Goal: Task Accomplishment & Management: Manage account settings

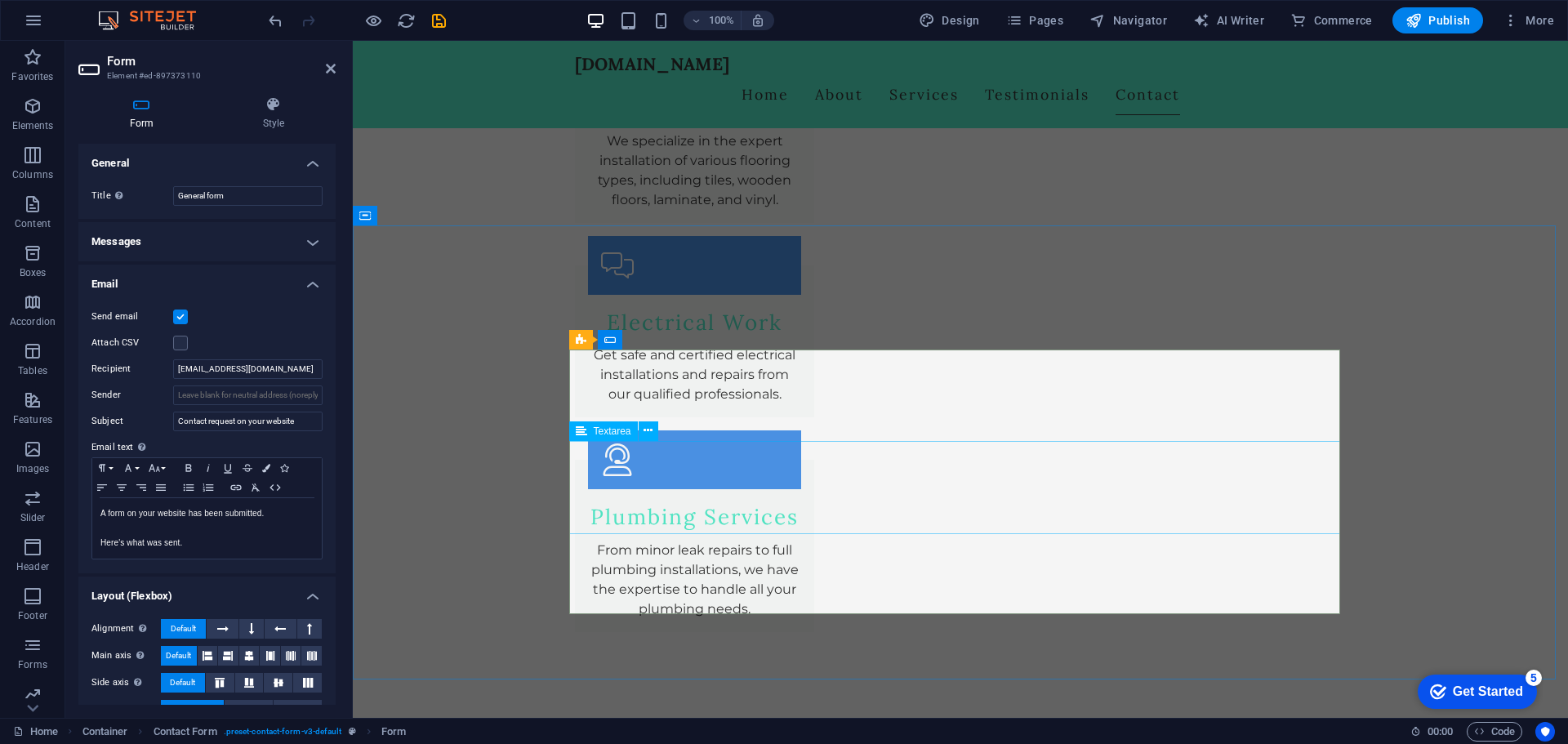
scroll to position [2748, 0]
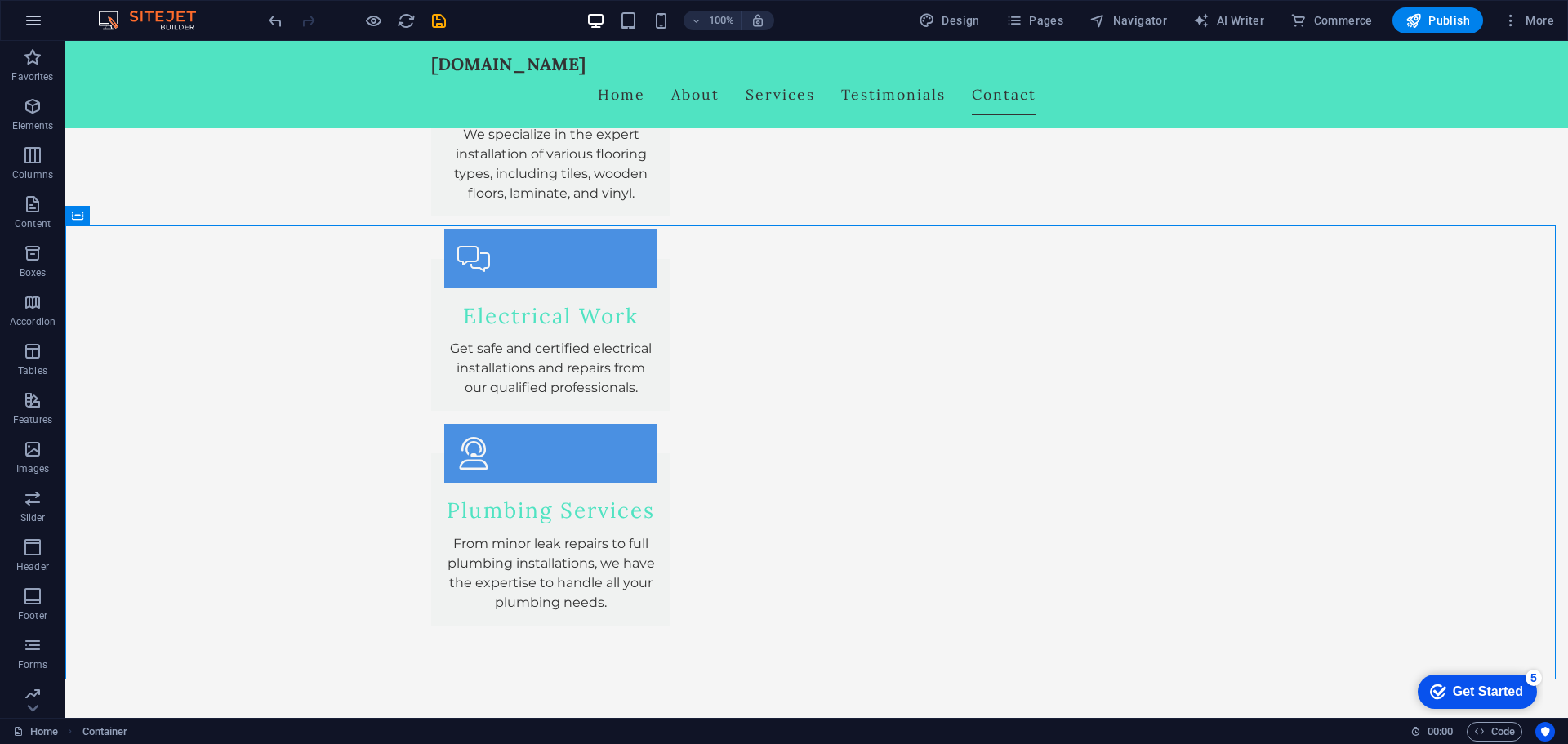
click at [28, 22] on icon "button" at bounding box center [33, 21] width 20 height 20
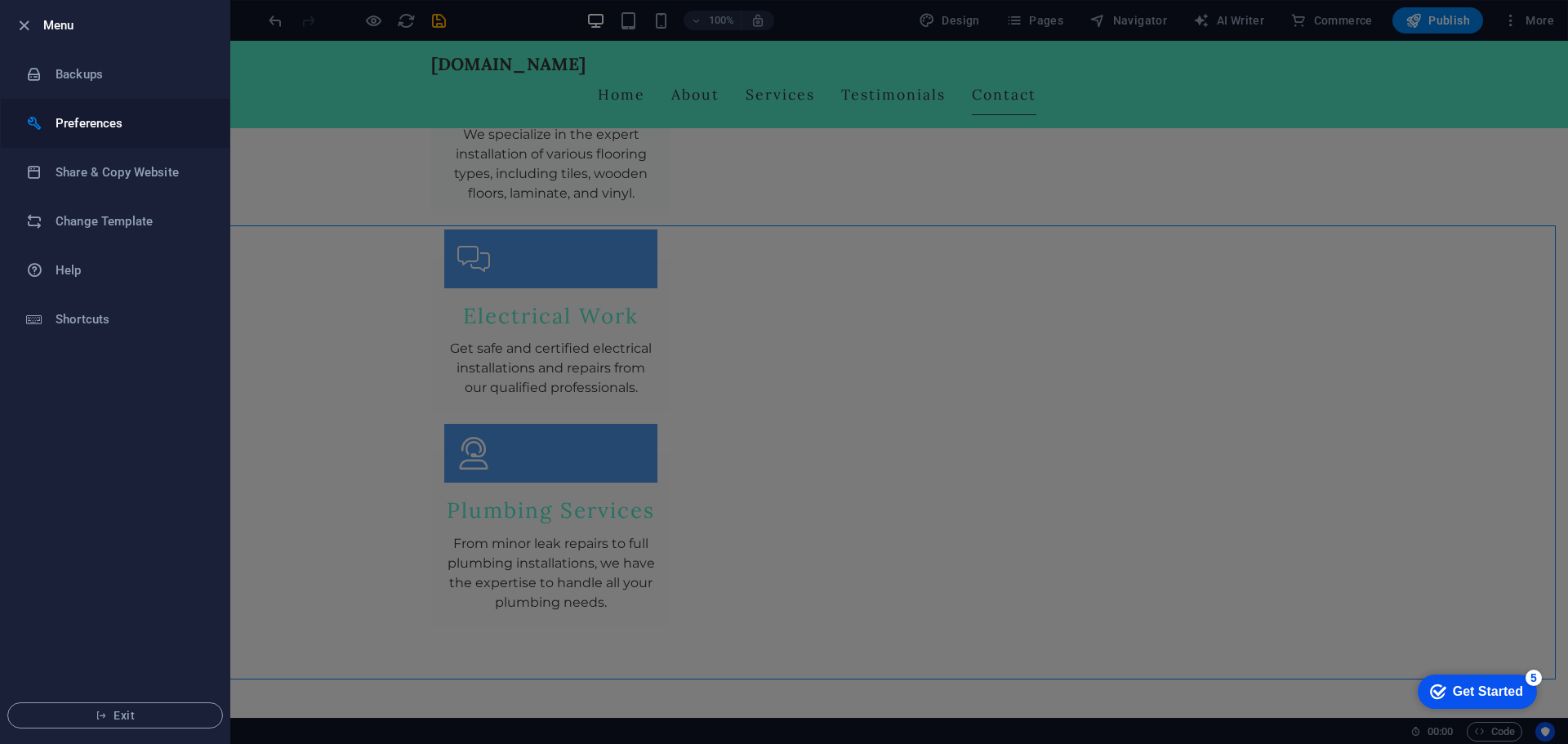
click at [170, 124] on h6 "Preferences" at bounding box center [131, 123] width 151 height 20
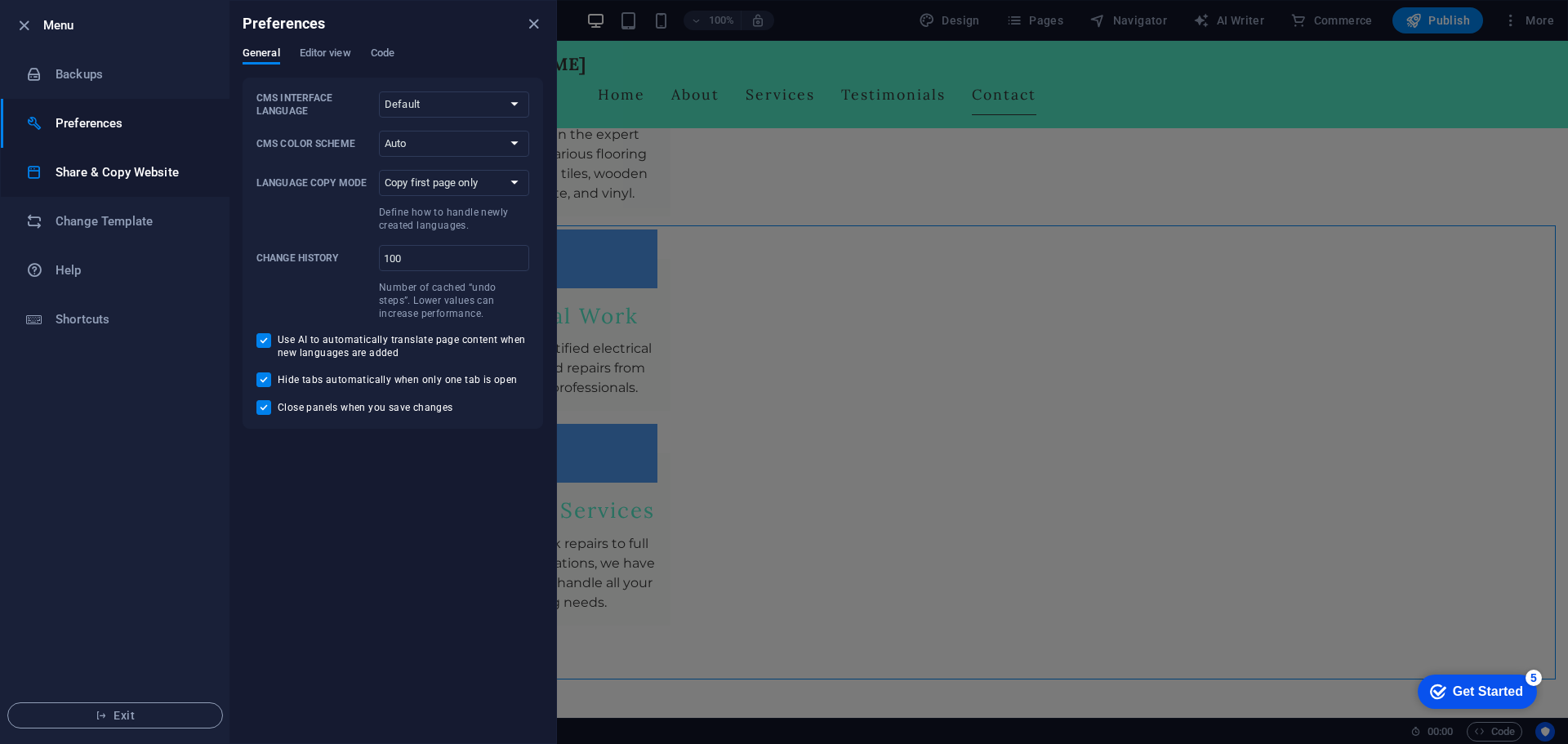
click at [136, 173] on h6 "Share & Copy Website" at bounding box center [131, 173] width 151 height 20
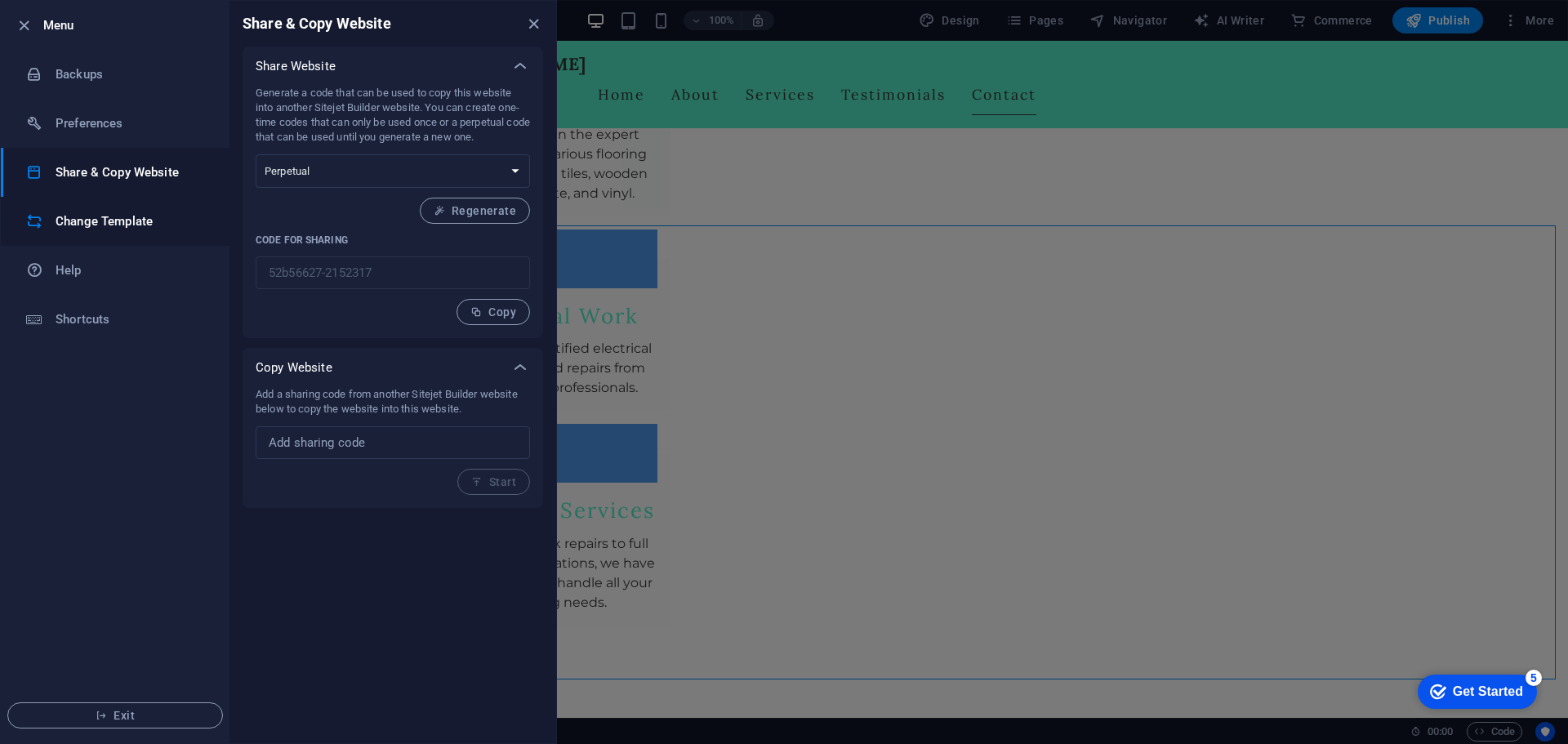
click at [128, 216] on h6 "Change Template" at bounding box center [131, 222] width 151 height 20
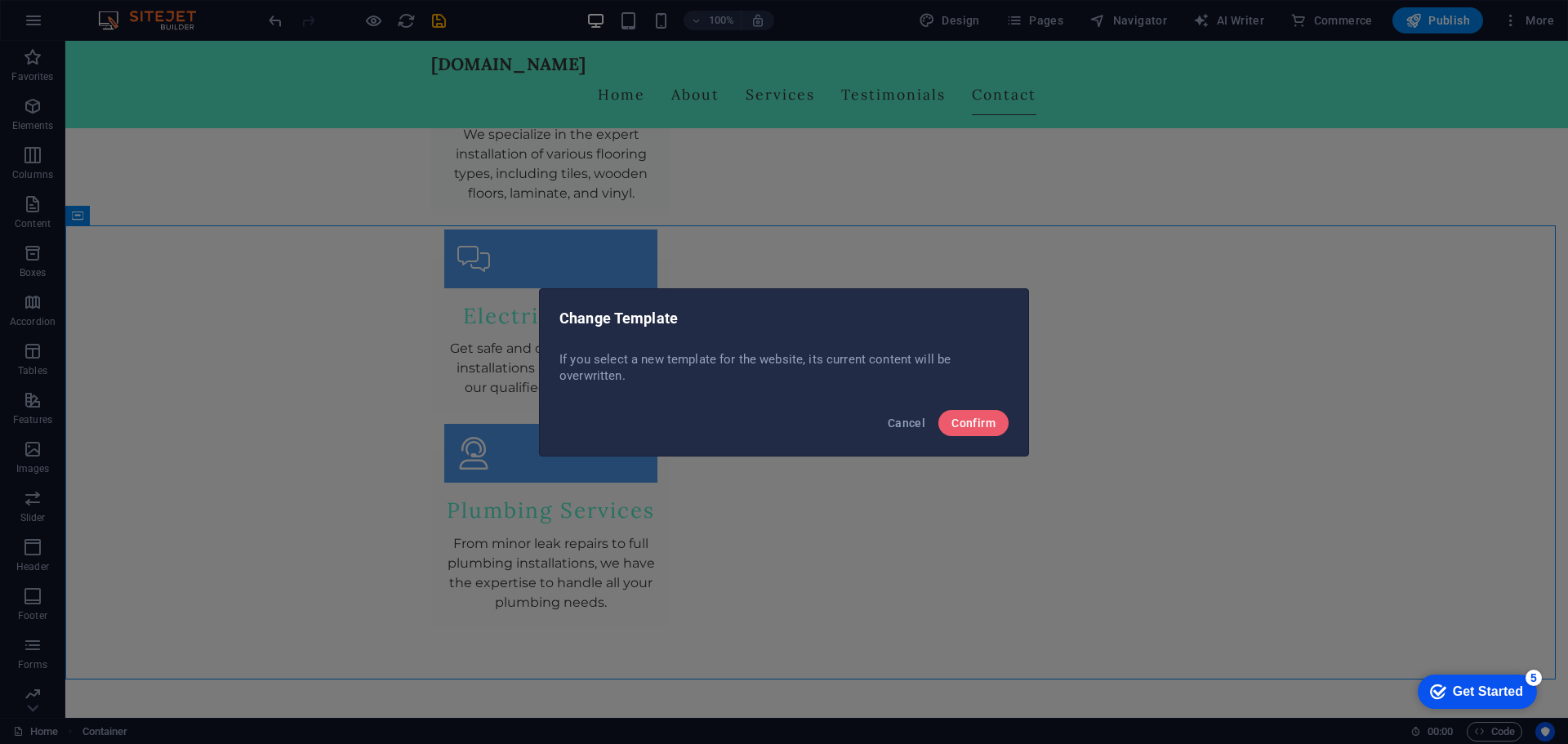
click at [47, 26] on div "Change Template If you select a new template for the website, its current conte…" at bounding box center [784, 372] width 1568 height 744
click at [905, 429] on button "Cancel" at bounding box center [906, 422] width 51 height 26
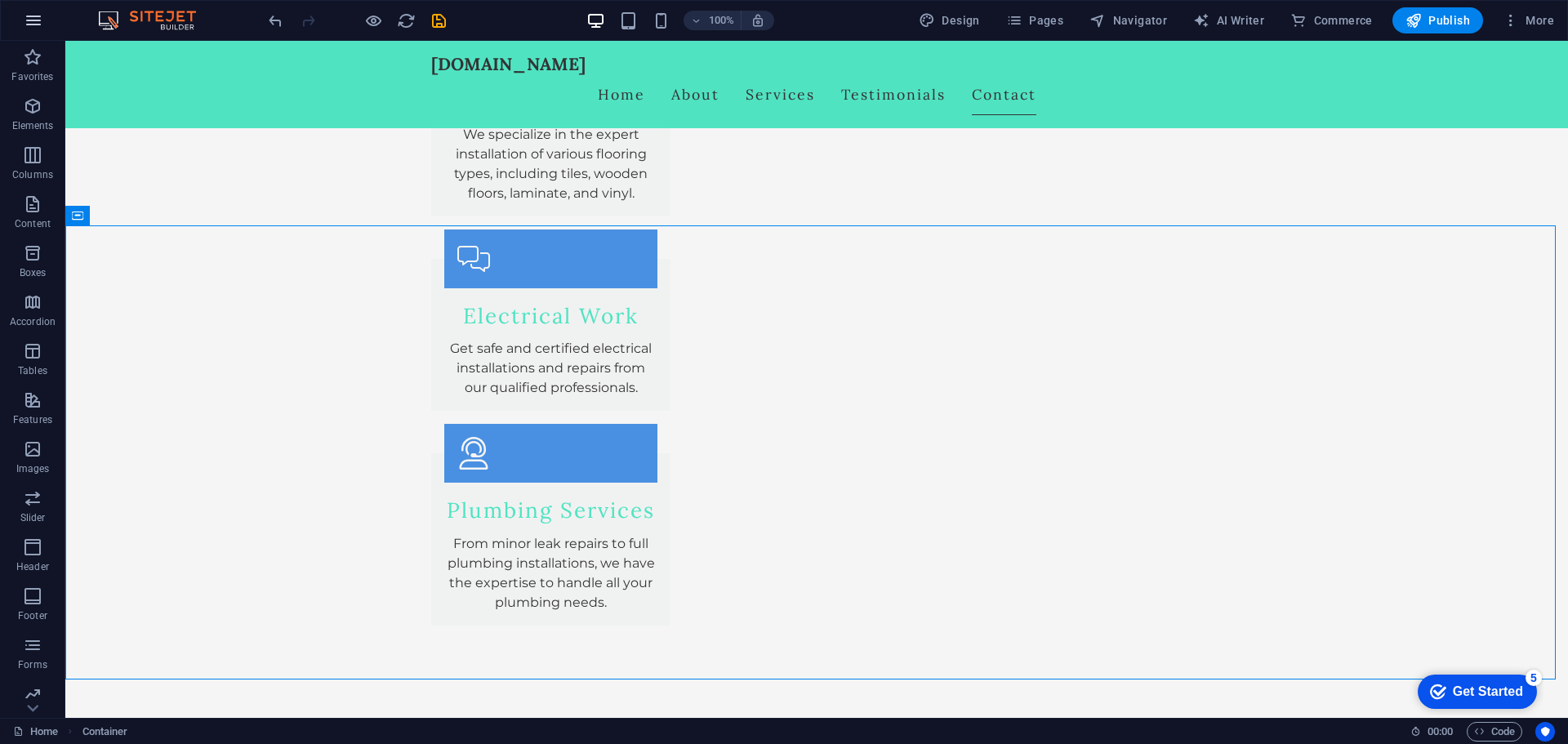
click at [37, 18] on icon "button" at bounding box center [33, 21] width 20 height 20
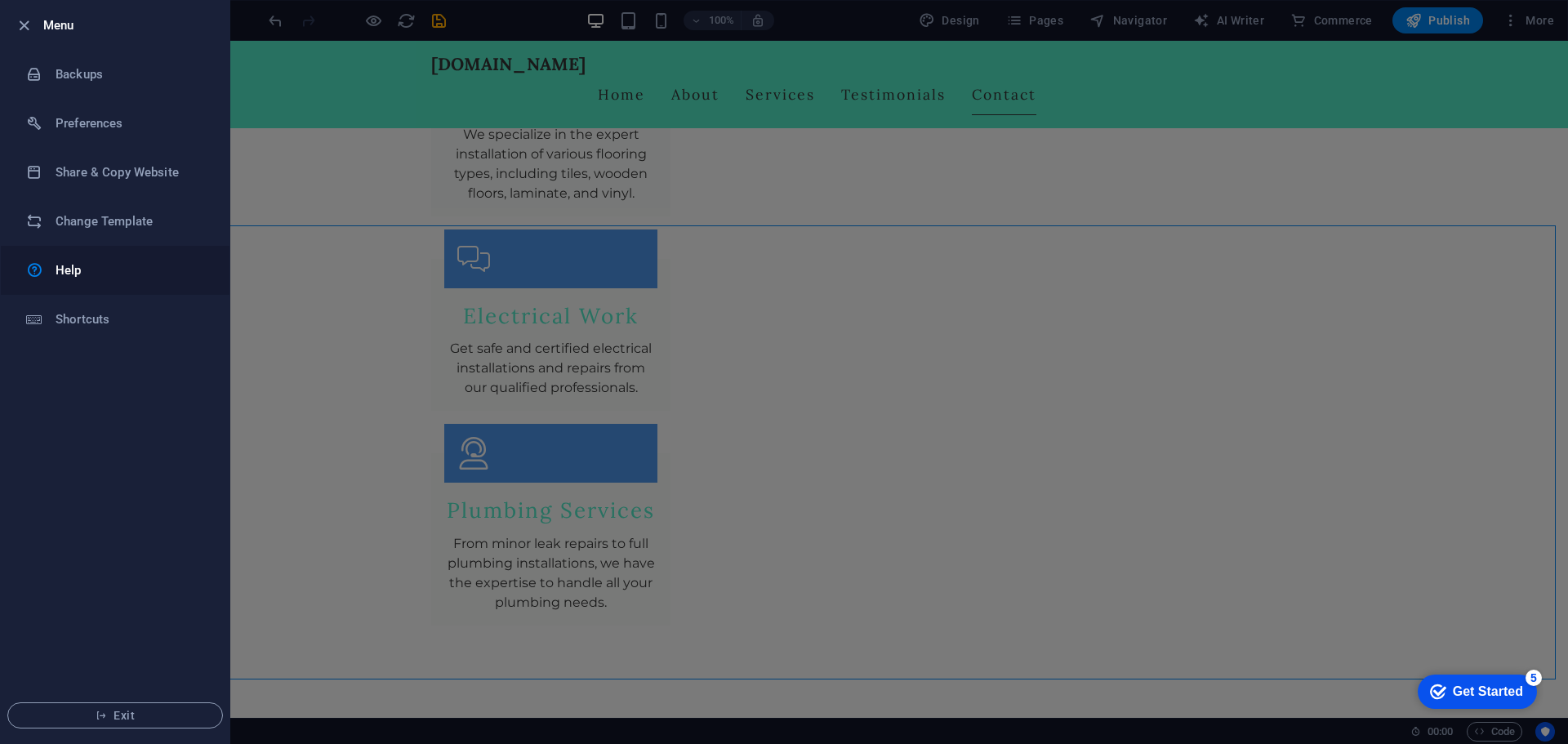
click at [120, 275] on h6 "Help" at bounding box center [131, 270] width 151 height 20
click at [17, 21] on icon "button" at bounding box center [23, 25] width 19 height 19
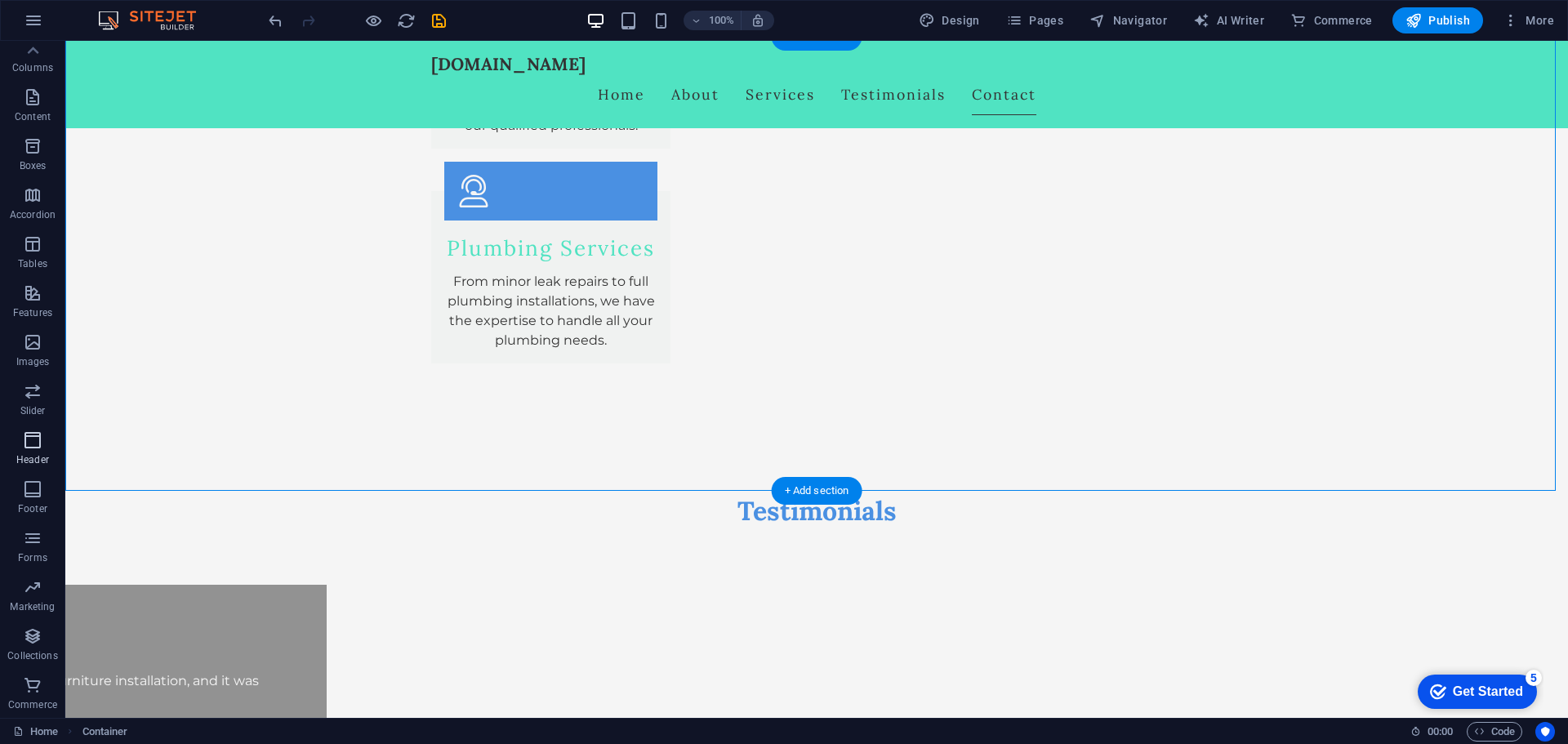
scroll to position [3020, 0]
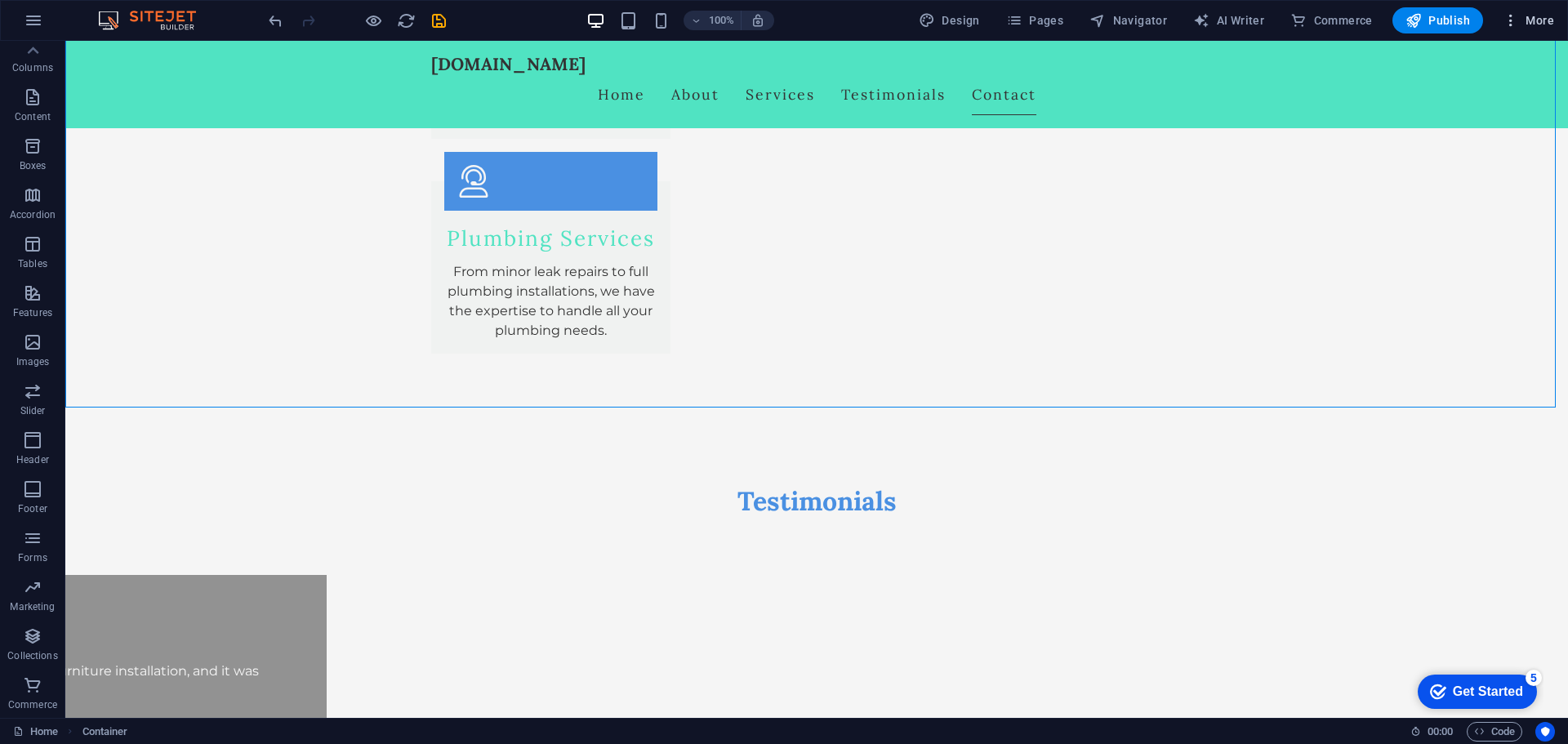
click at [1517, 21] on icon "button" at bounding box center [1511, 21] width 16 height 16
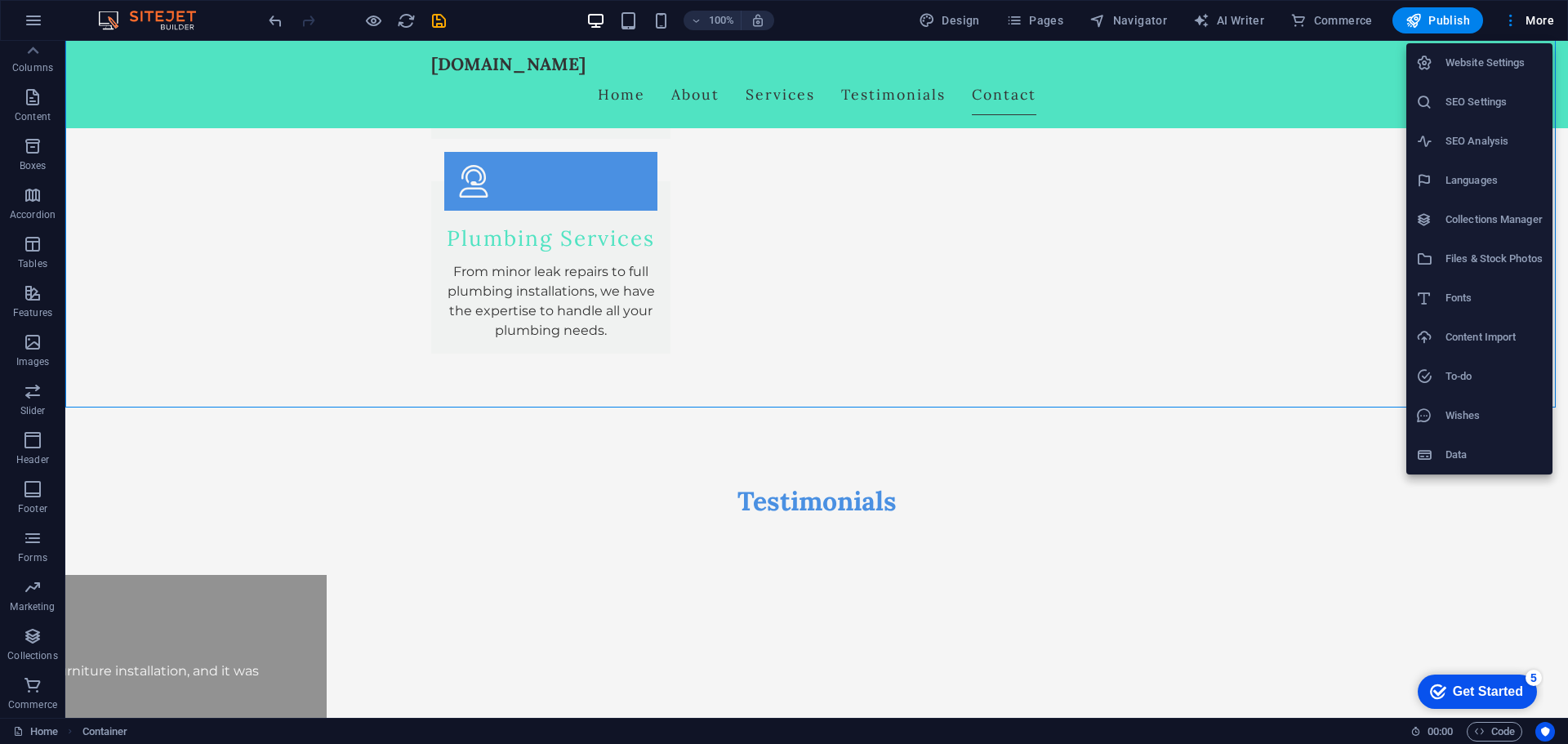
click at [1528, 59] on h6 "Website Settings" at bounding box center [1494, 63] width 97 height 20
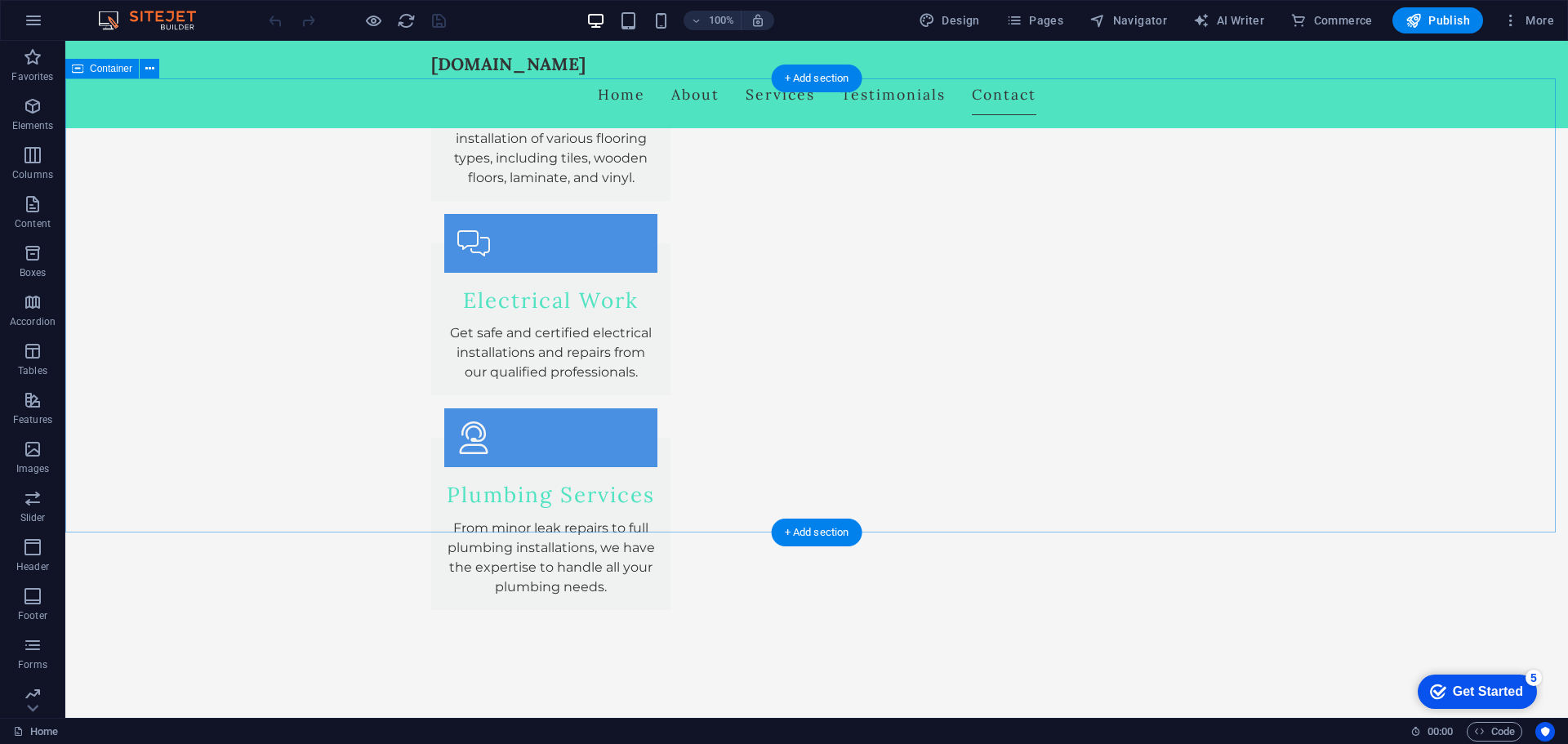
scroll to position [2748, 0]
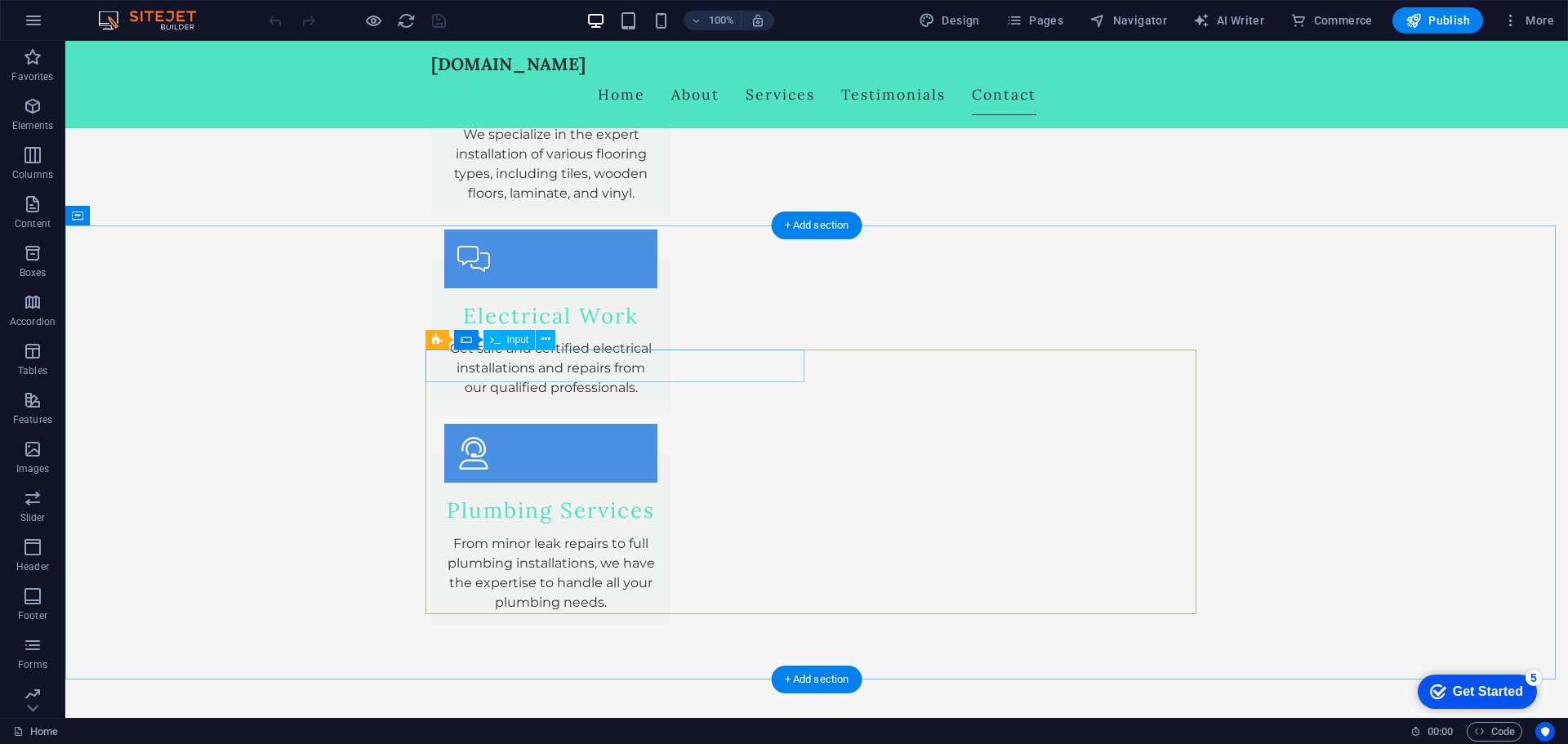
click at [544, 338] on icon at bounding box center [546, 339] width 9 height 17
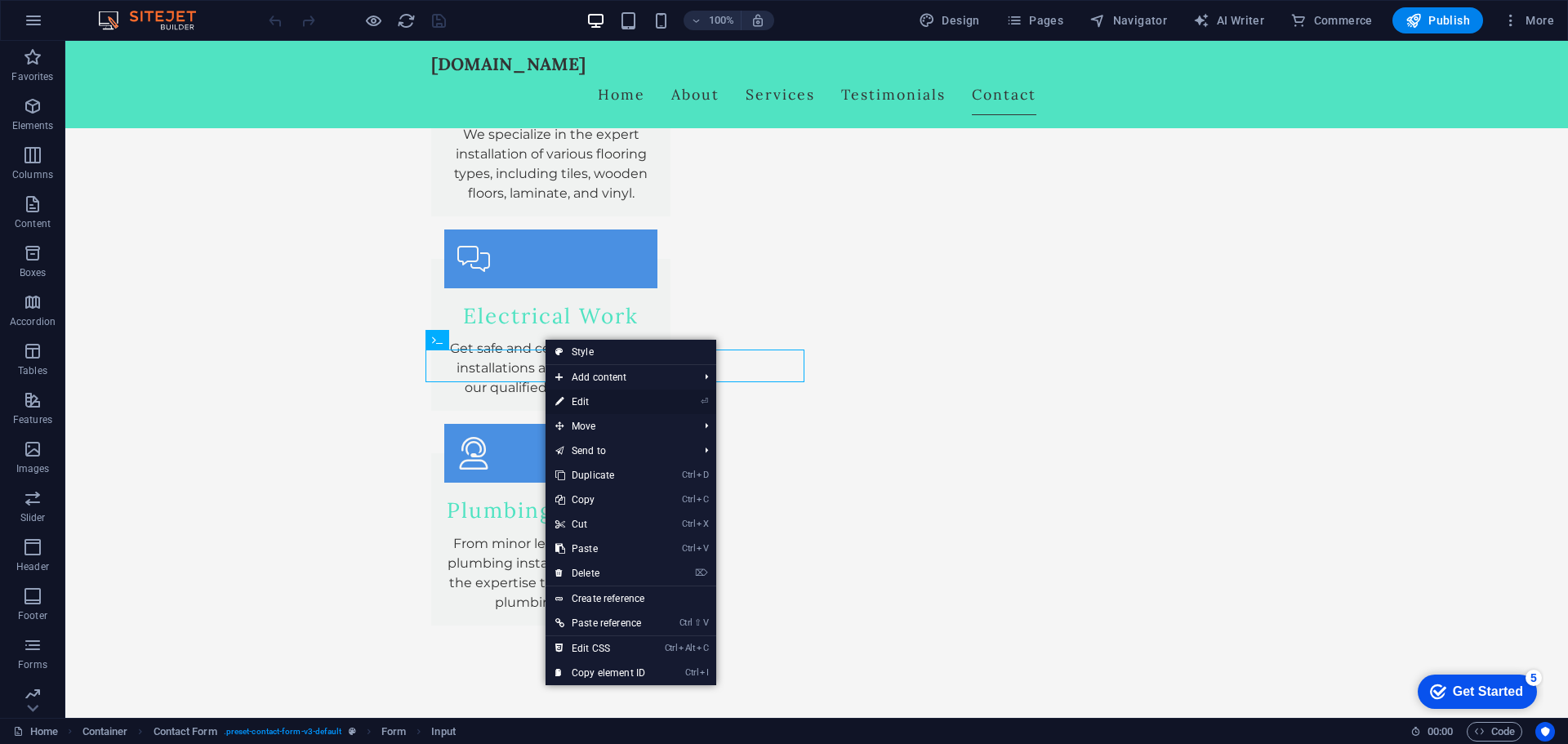
click at [581, 403] on link "⏎ Edit" at bounding box center [600, 402] width 109 height 24
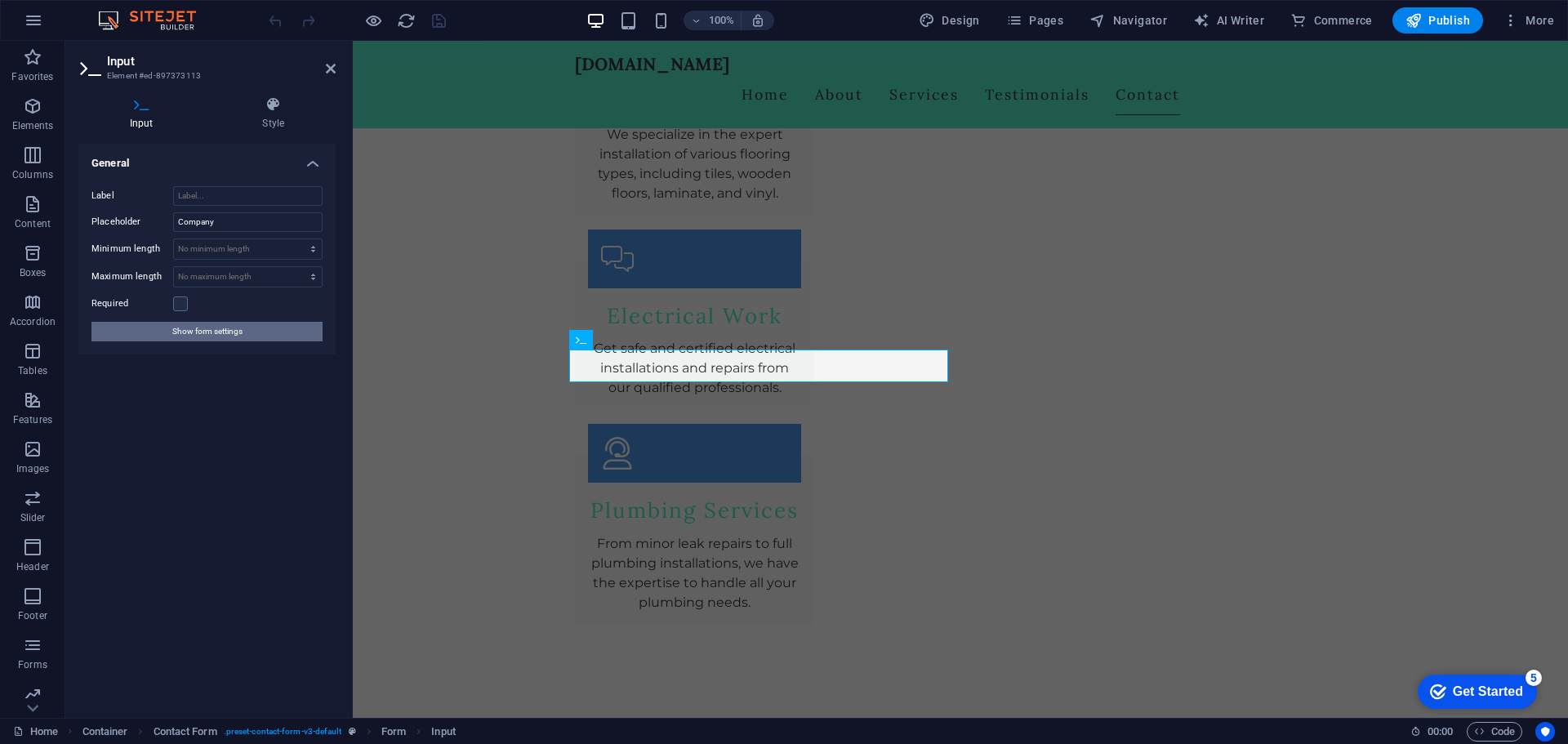
click at [229, 329] on span "Show form settings" at bounding box center [208, 332] width 71 height 20
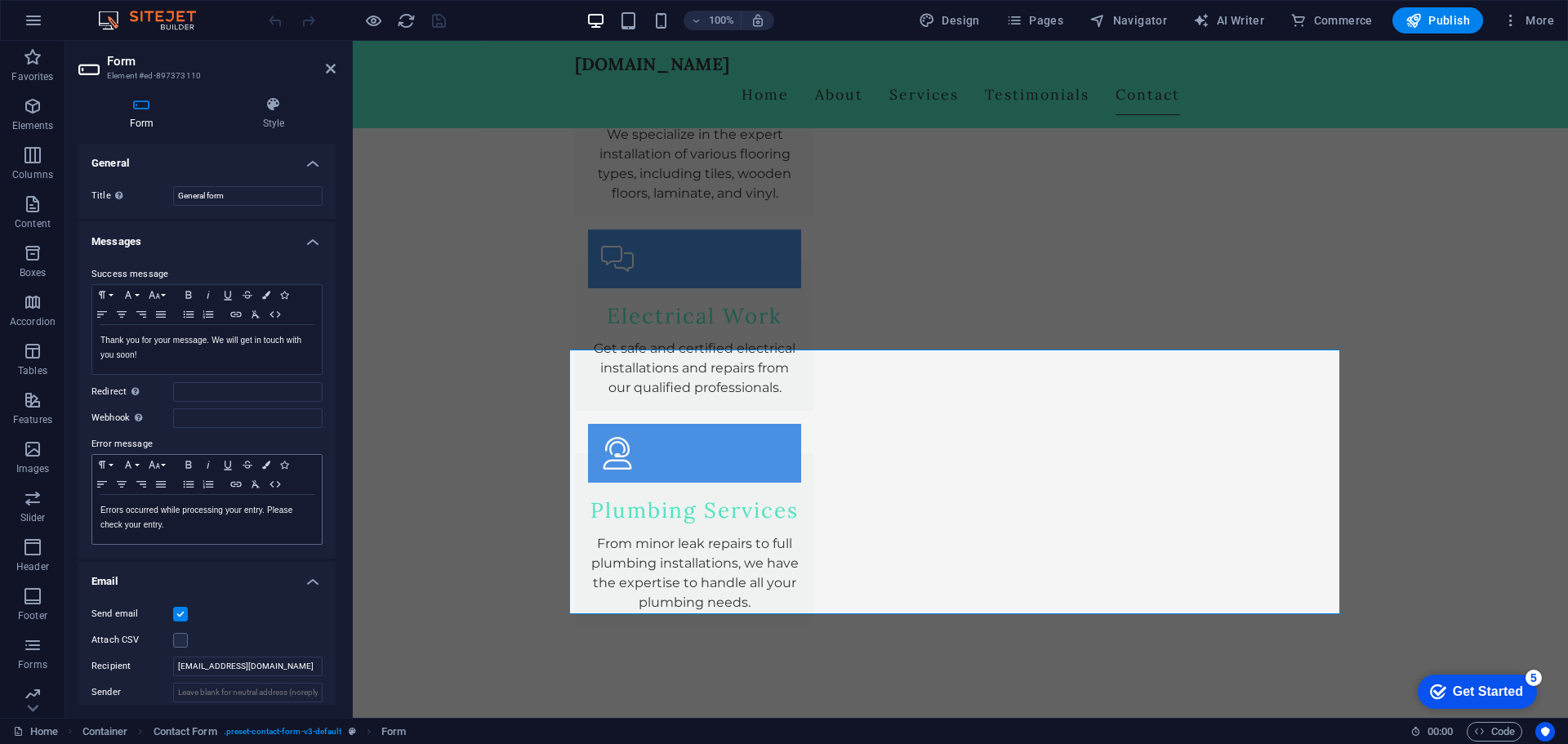
scroll to position [272, 0]
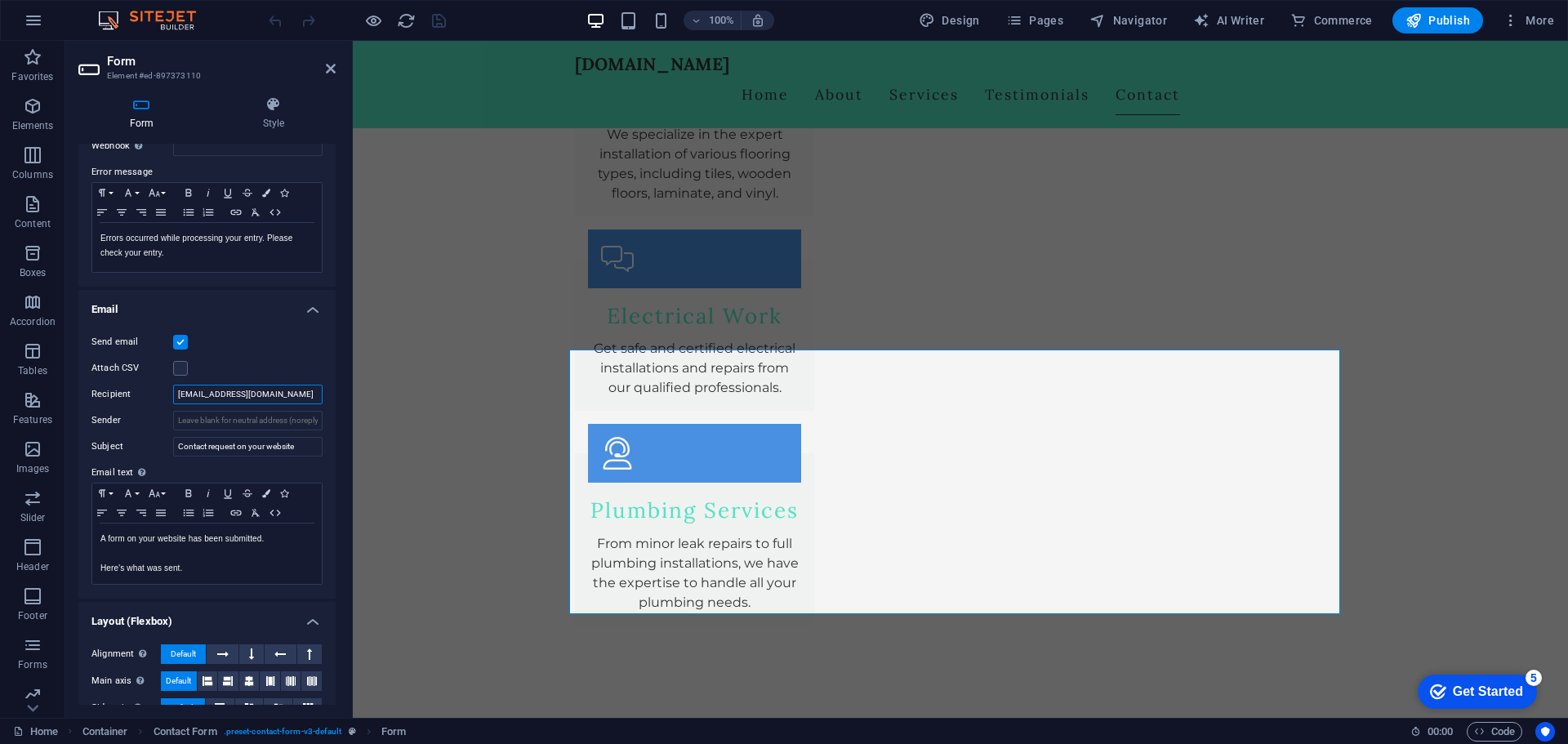
drag, startPoint x: 234, startPoint y: 396, endPoint x: 122, endPoint y: 398, distance: 112.0
click at [122, 398] on div "Recipient info@fysconstrution.co.uk" at bounding box center [207, 394] width 231 height 20
click at [255, 425] on input "Sender" at bounding box center [248, 420] width 149 height 20
type input "[EMAIL_ADDRESS][DOMAIN_NAME]"
click at [1458, 23] on span "Publish" at bounding box center [1438, 21] width 64 height 16
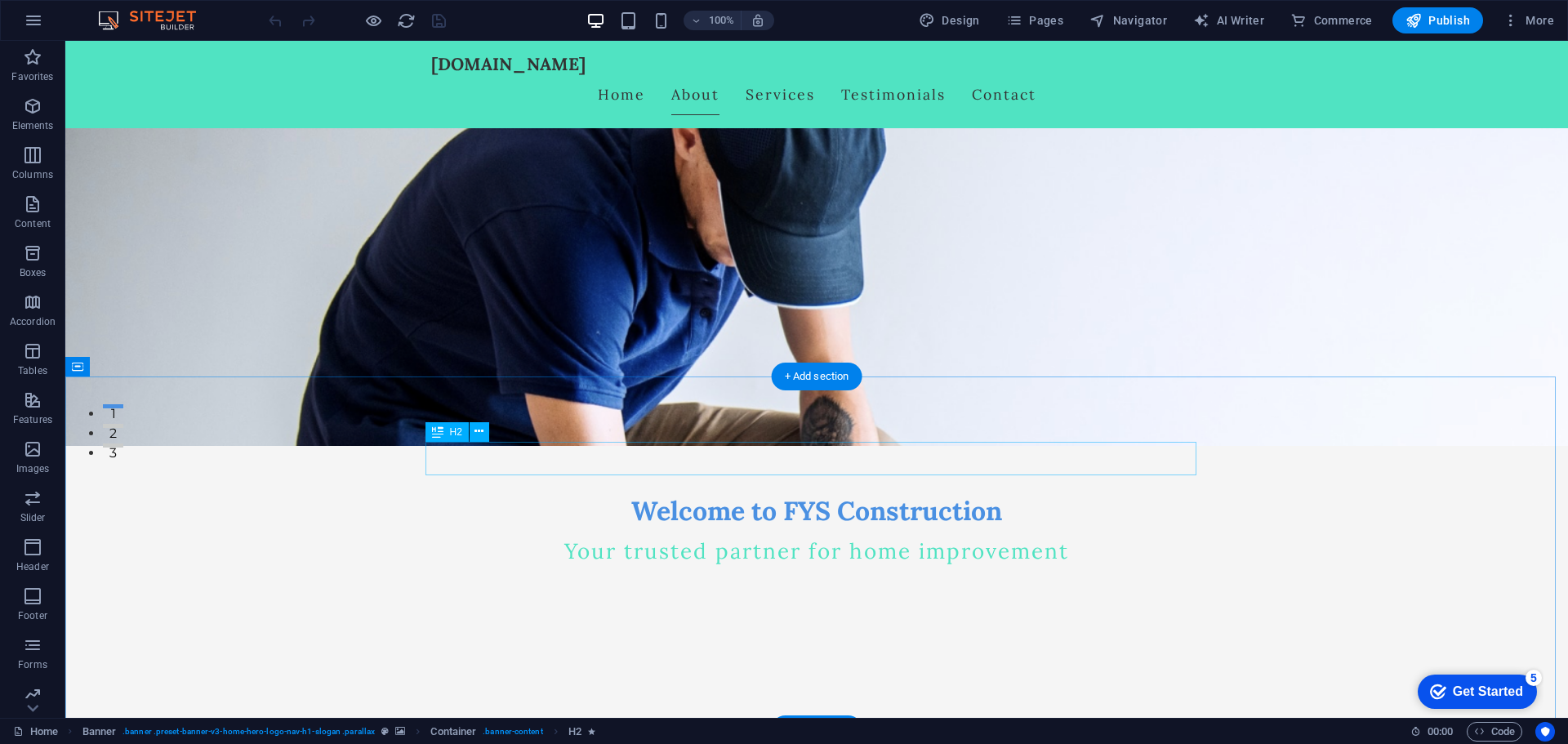
scroll to position [545, 0]
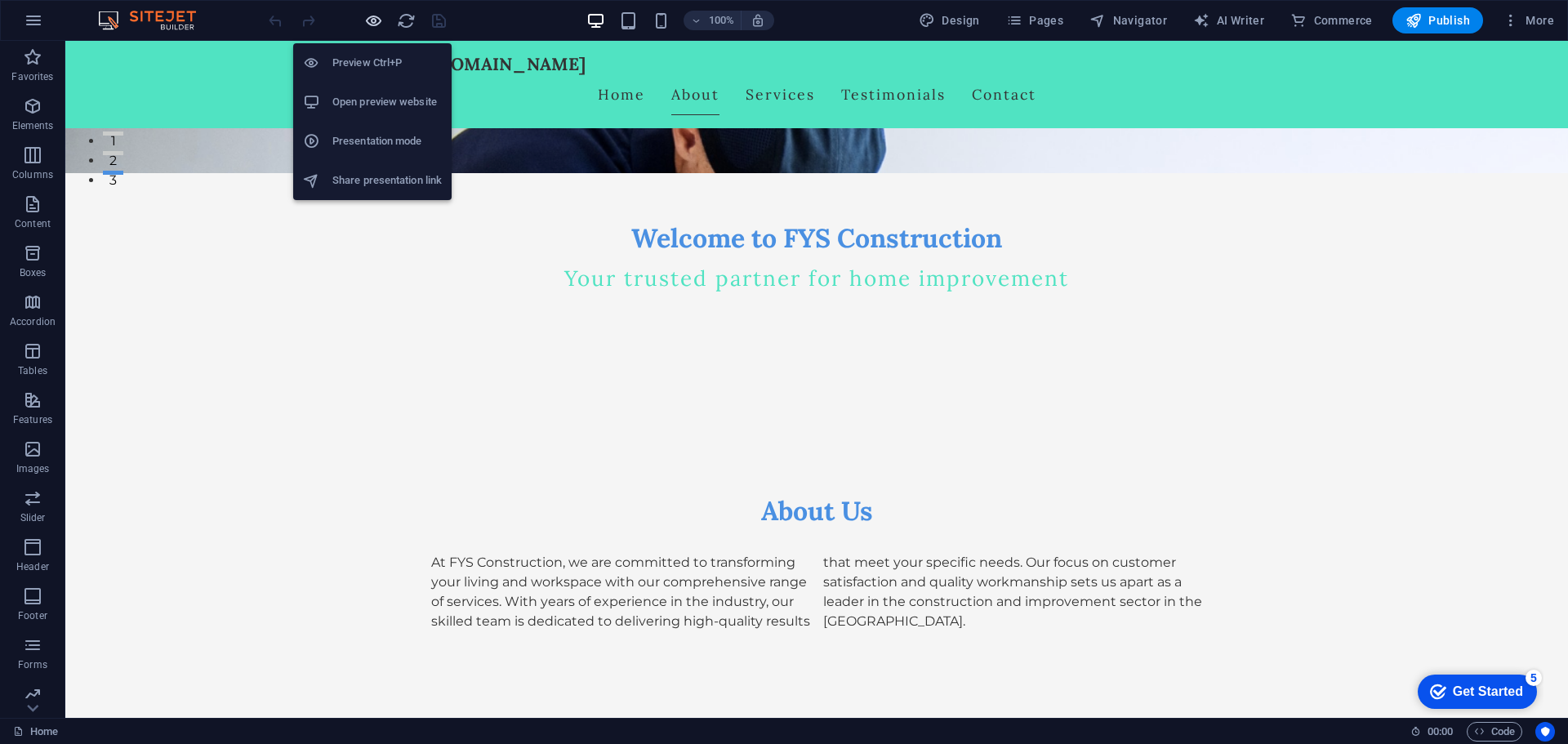
click at [378, 14] on icon "button" at bounding box center [373, 21] width 19 height 19
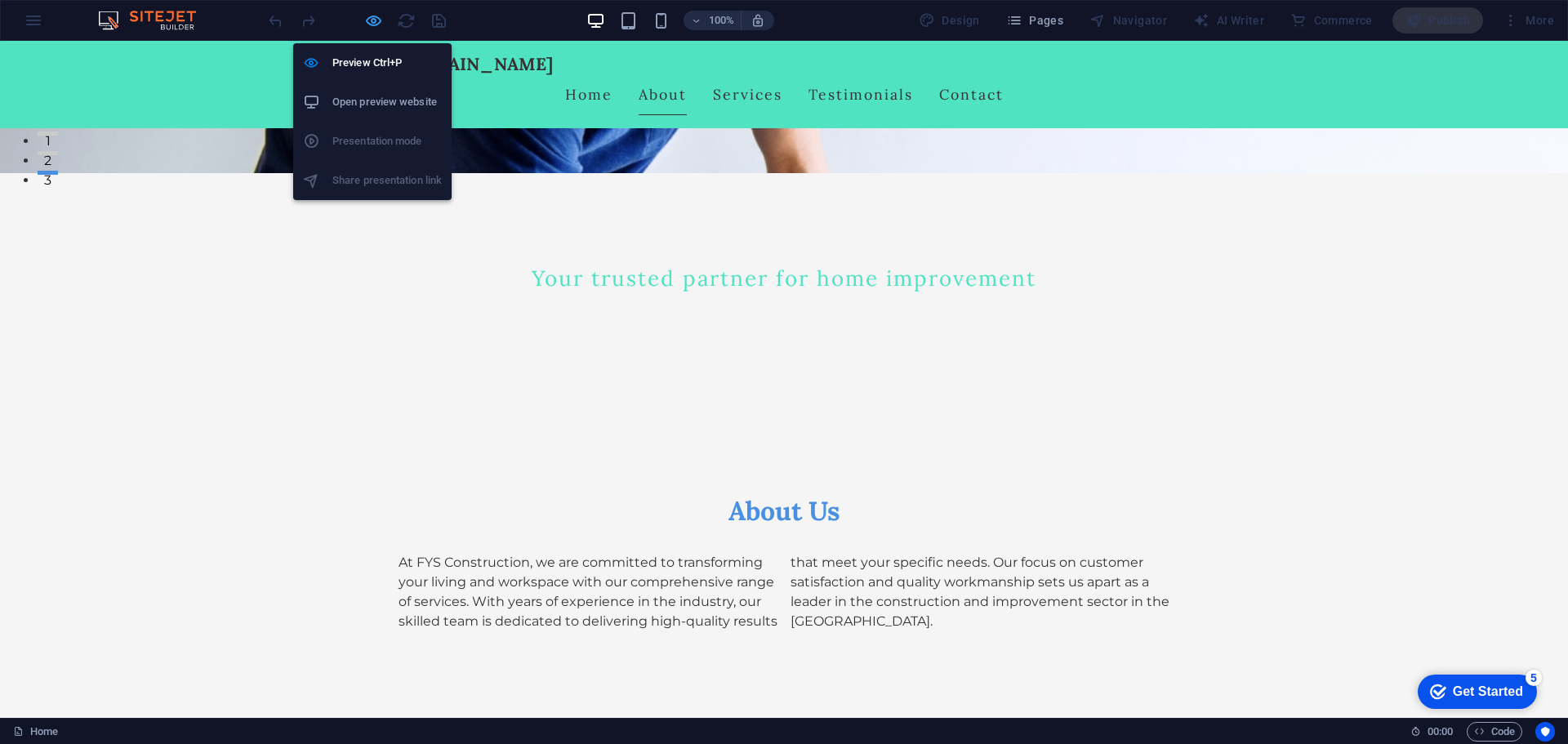
click at [378, 14] on icon "button" at bounding box center [373, 21] width 19 height 19
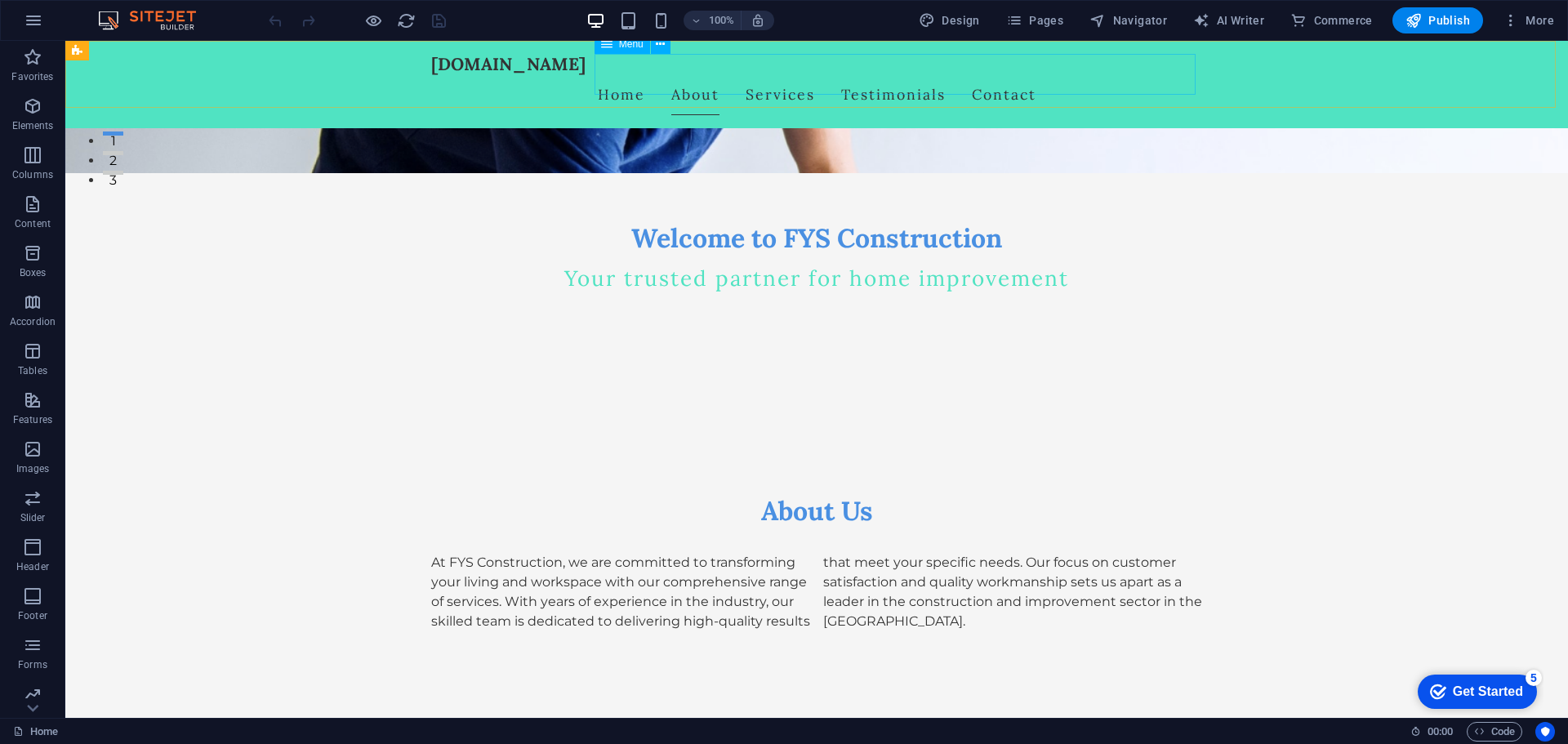
click at [1064, 86] on nav "Home About Services Testimonials Contact" at bounding box center [817, 95] width 771 height 41
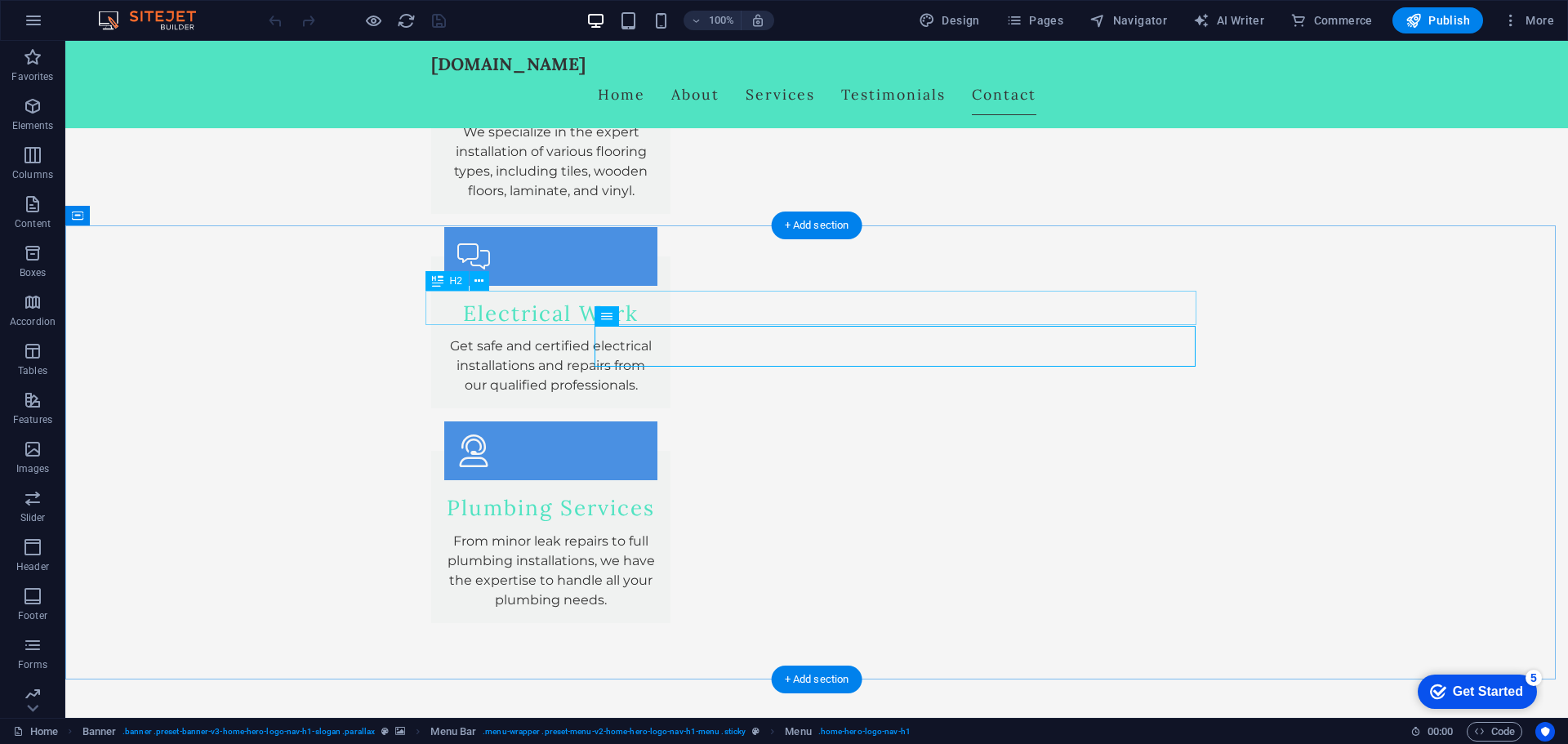
scroll to position [2748, 0]
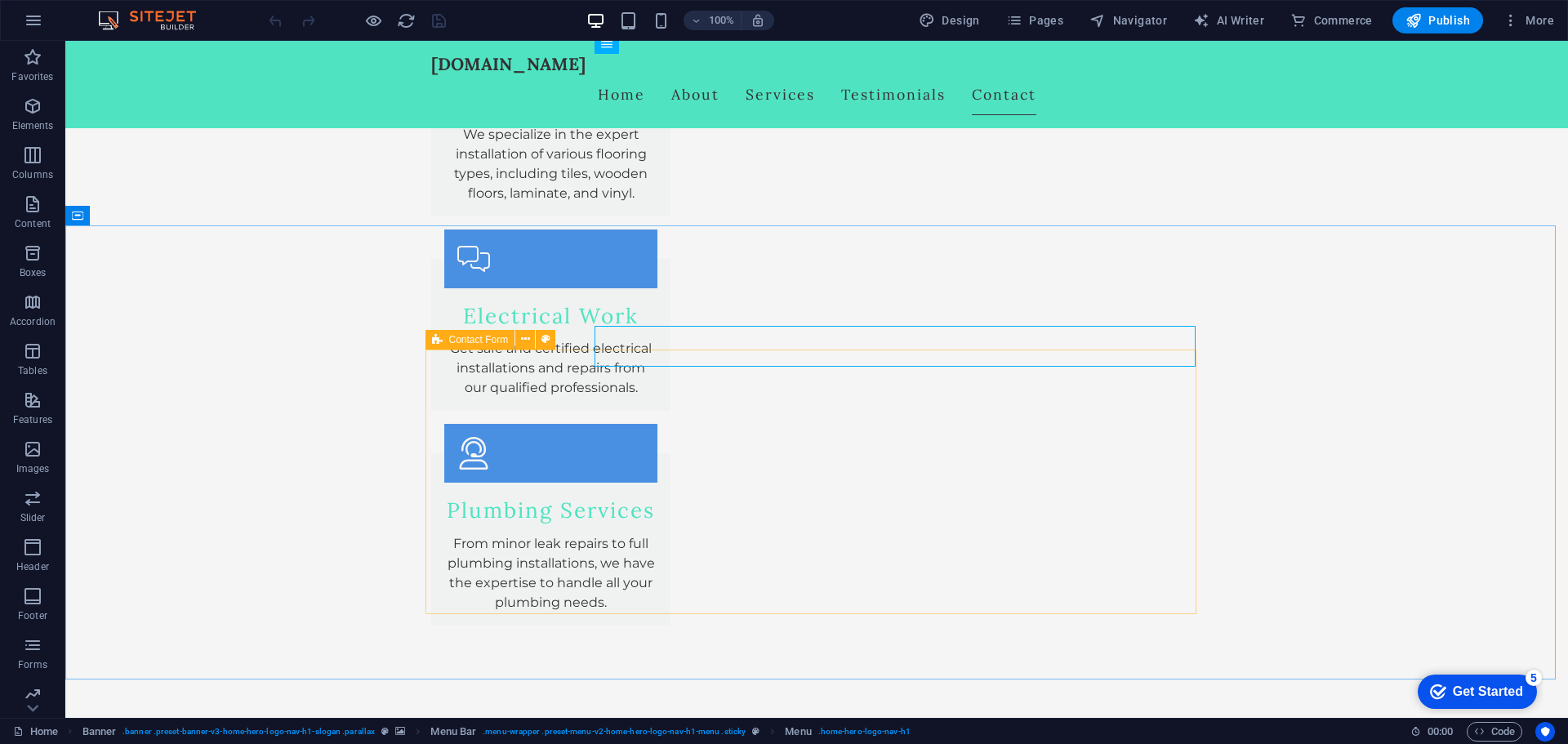
click at [436, 347] on icon at bounding box center [437, 340] width 11 height 20
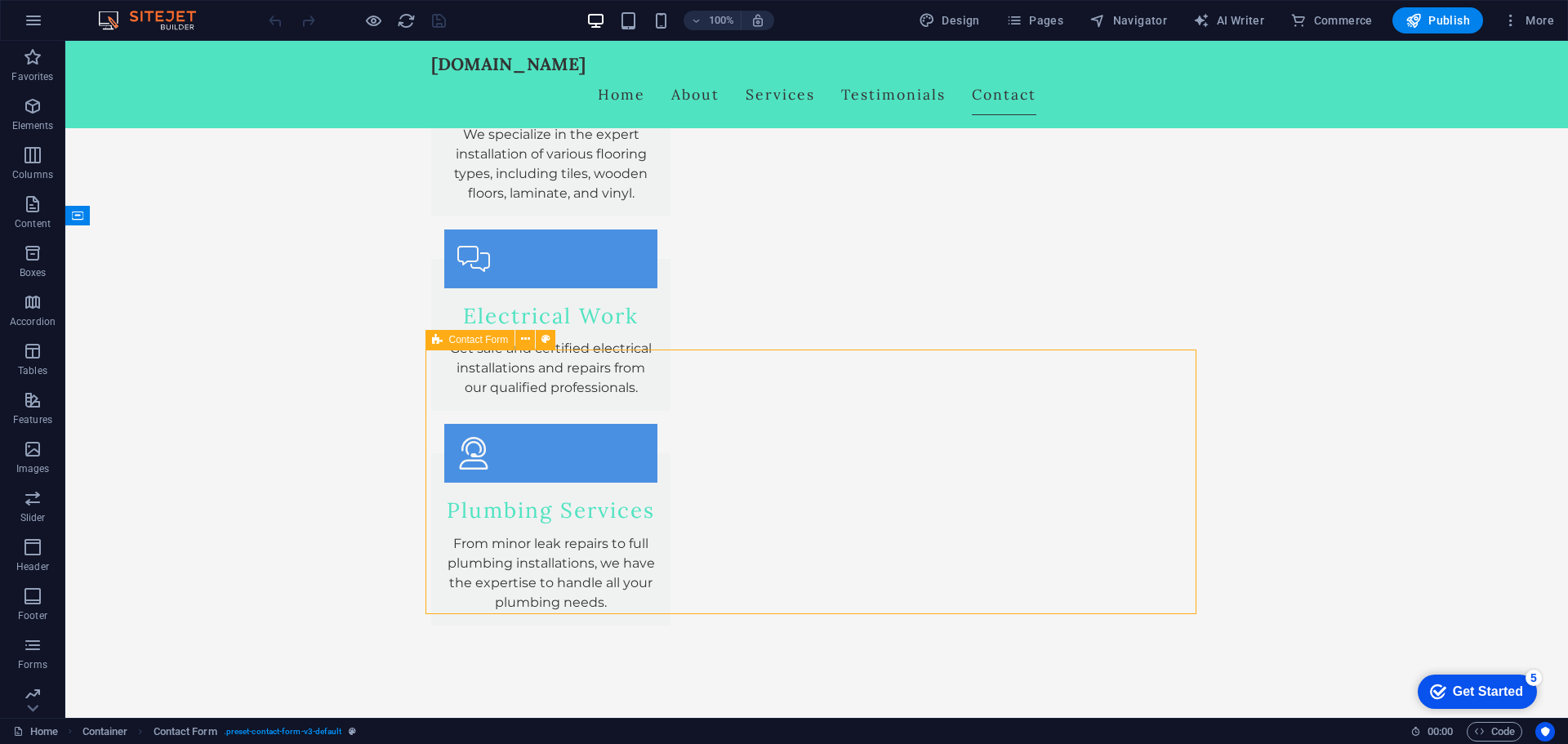
click at [449, 342] on span "Contact Form" at bounding box center [479, 339] width 60 height 10
drag, startPoint x: 448, startPoint y: 342, endPoint x: 98, endPoint y: 301, distance: 352.4
click at [449, 342] on span "Contact Form" at bounding box center [479, 339] width 60 height 10
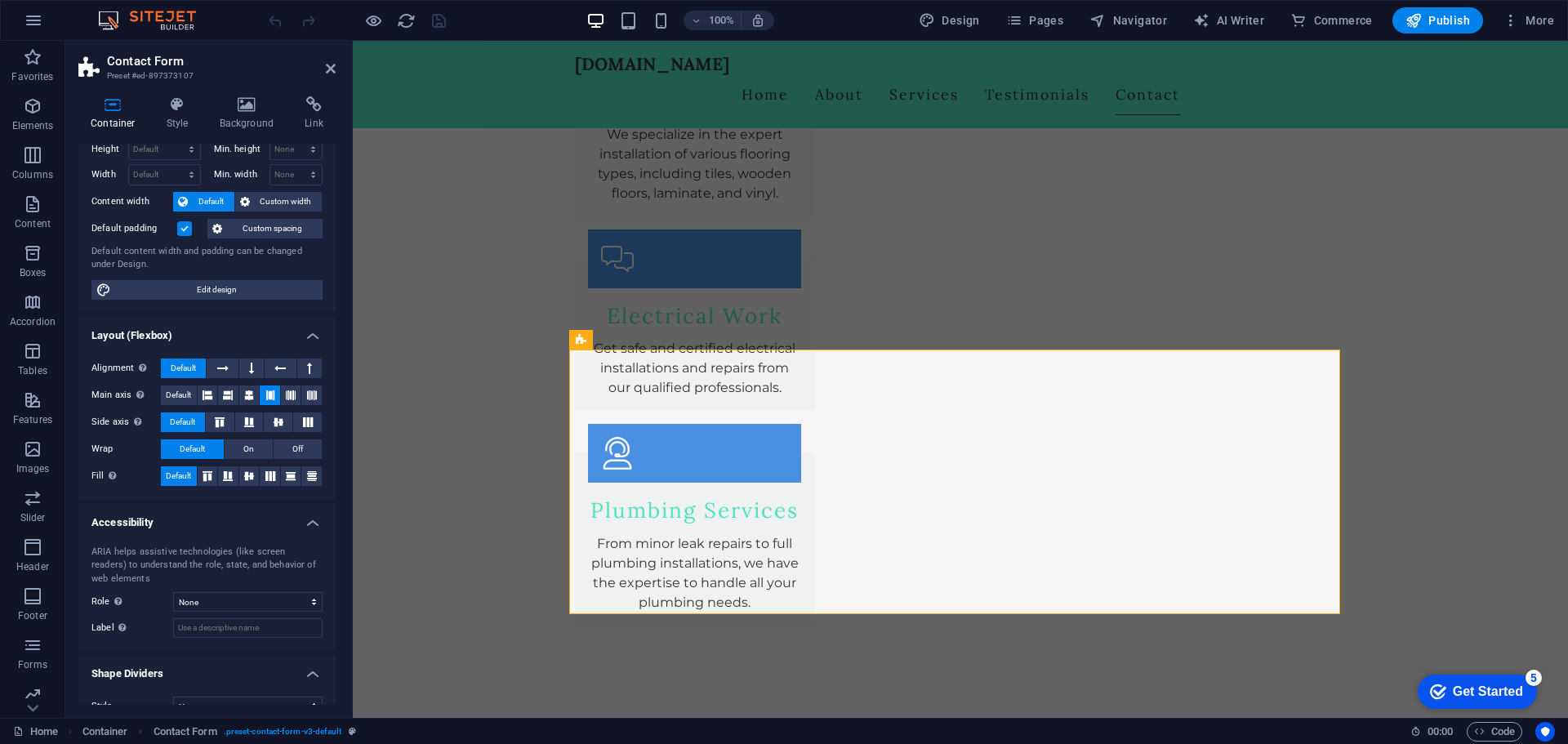
scroll to position [72, 0]
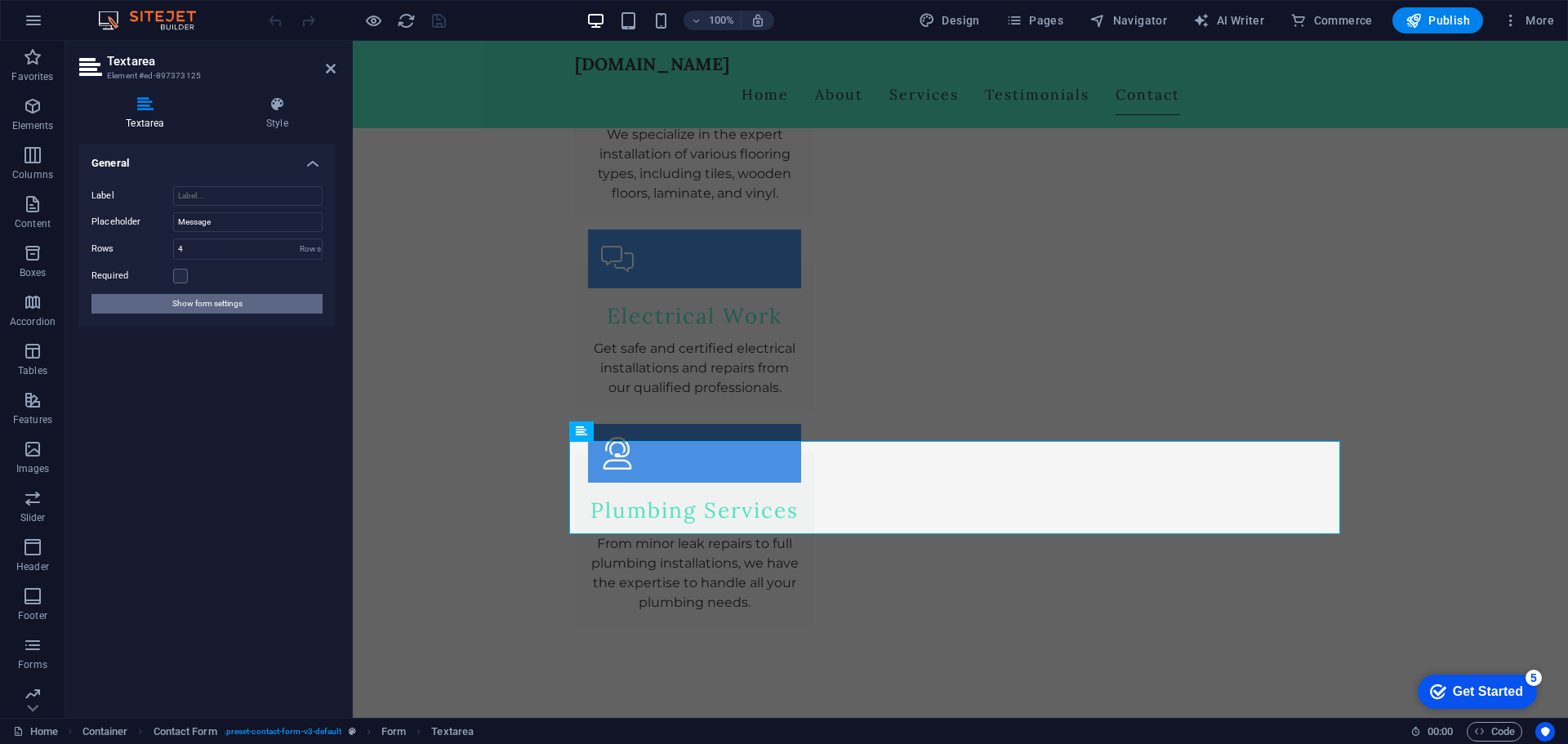
click at [203, 300] on span "Show form settings" at bounding box center [208, 304] width 71 height 20
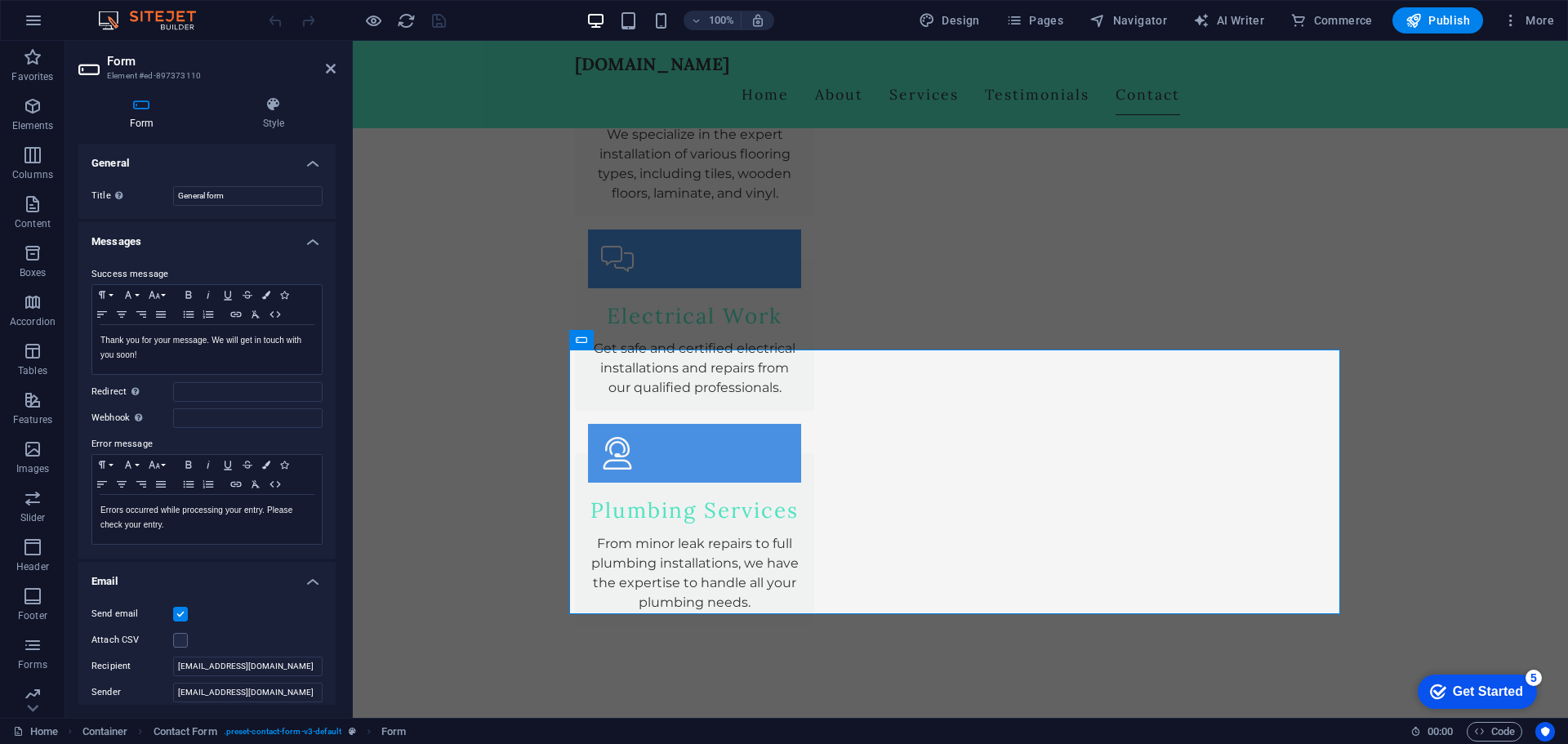
scroll to position [272, 0]
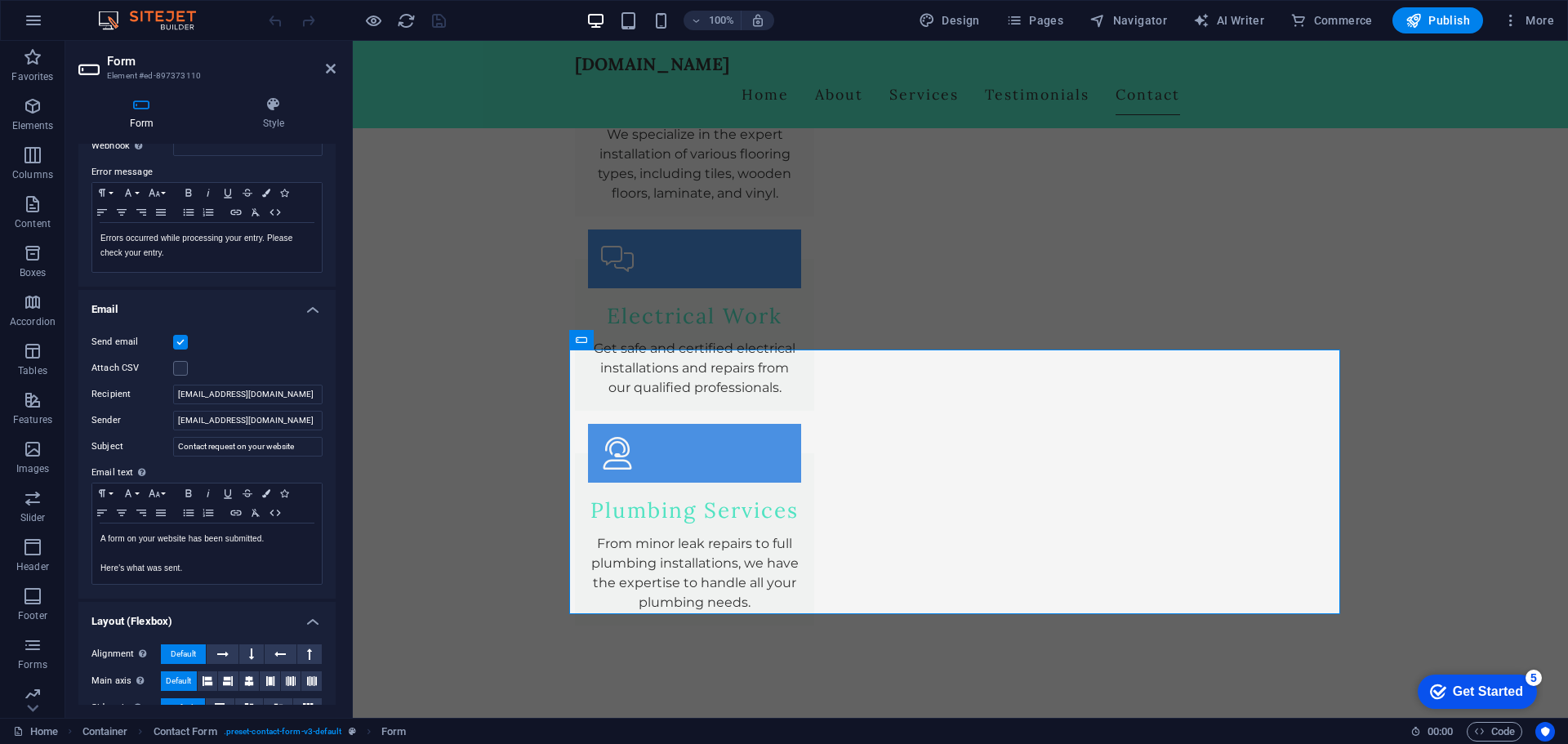
click at [177, 339] on label at bounding box center [181, 342] width 14 height 14
click at [0, 0] on input "Send email" at bounding box center [0, 0] width 0 height 0
click at [177, 339] on label at bounding box center [181, 342] width 14 height 14
click at [0, 0] on input "Send email" at bounding box center [0, 0] width 0 height 0
click at [183, 349] on label at bounding box center [181, 342] width 14 height 14
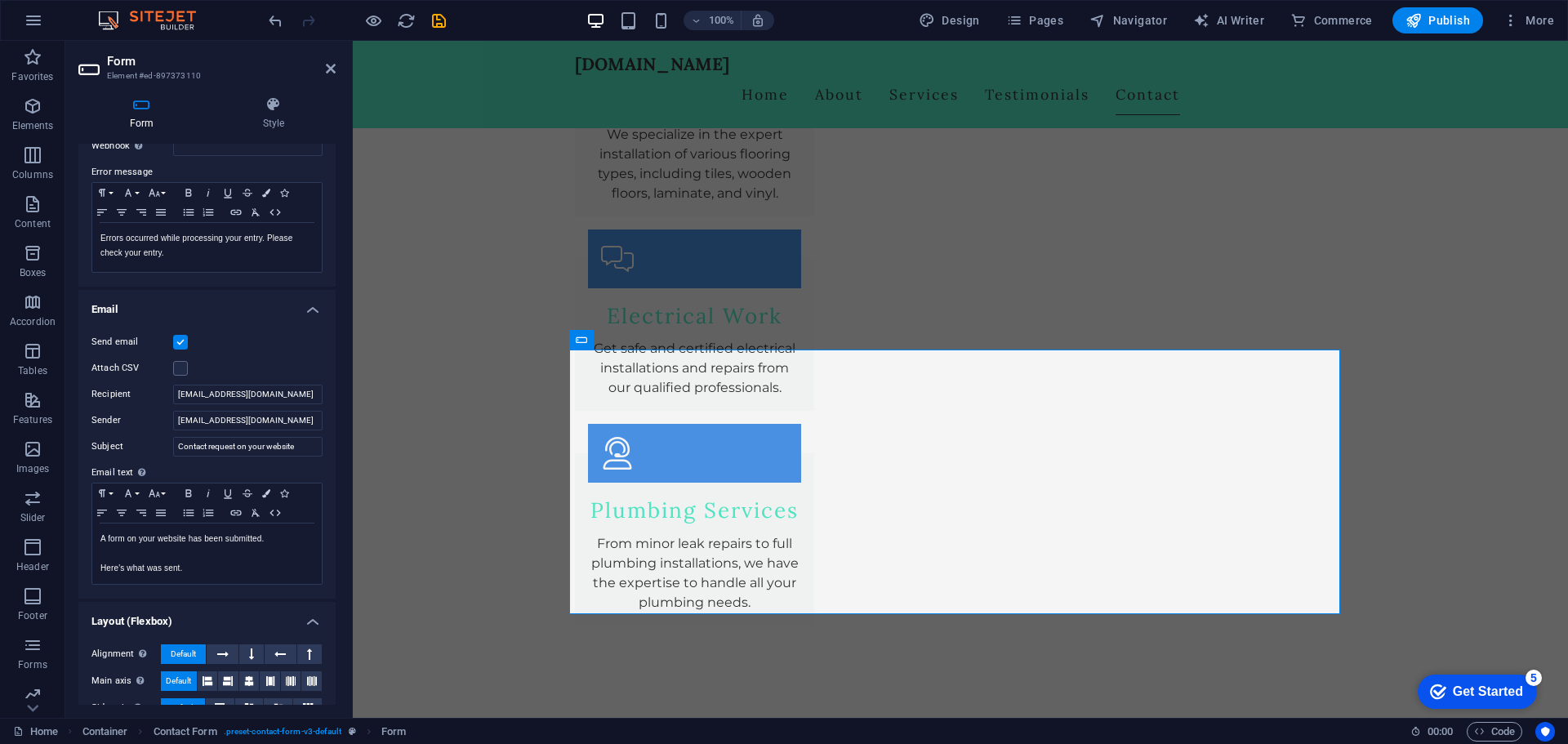
click at [0, 0] on input "Send email" at bounding box center [0, 0] width 0 height 0
click at [183, 349] on label at bounding box center [181, 342] width 14 height 14
click at [0, 0] on input "Send email" at bounding box center [0, 0] width 0 height 0
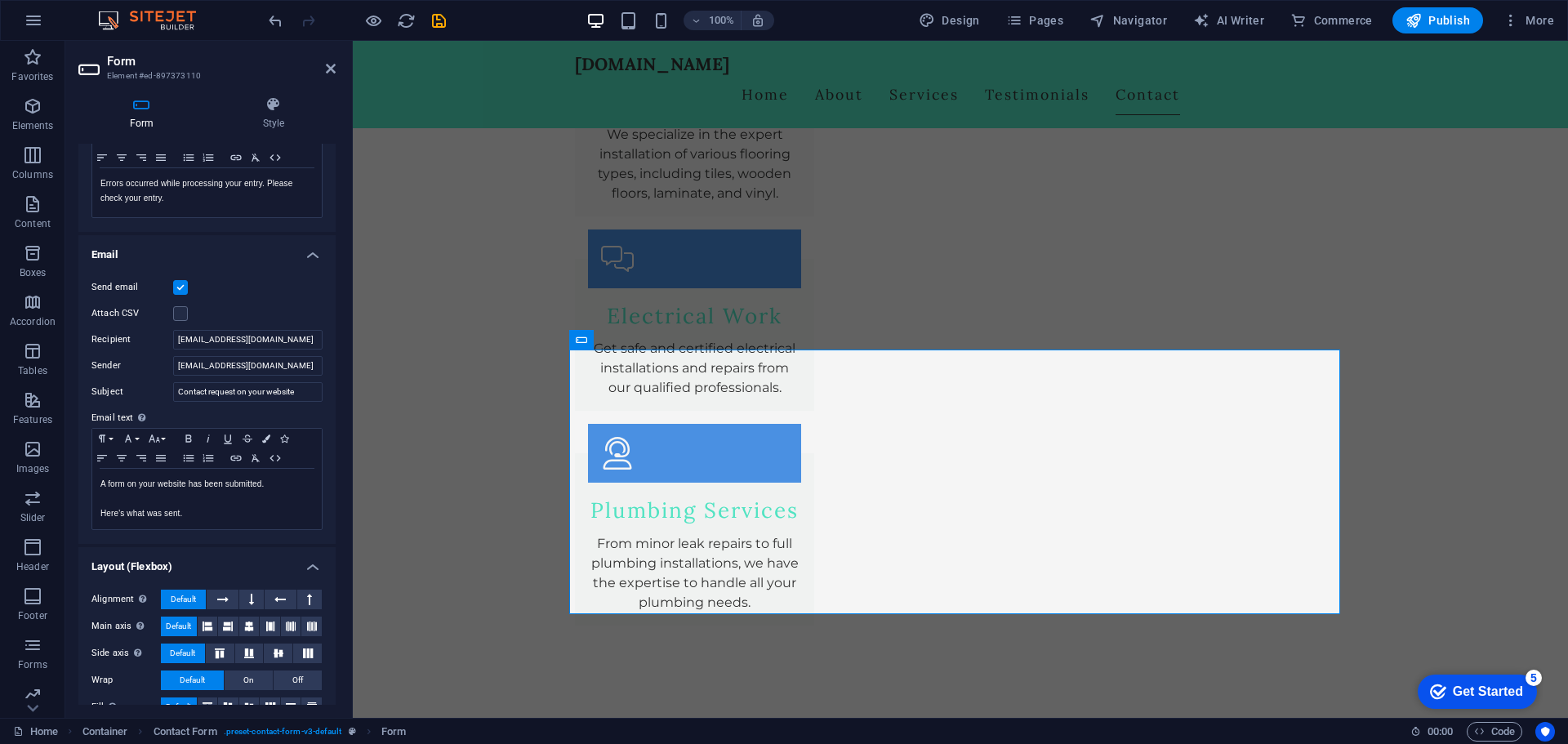
scroll to position [352, 0]
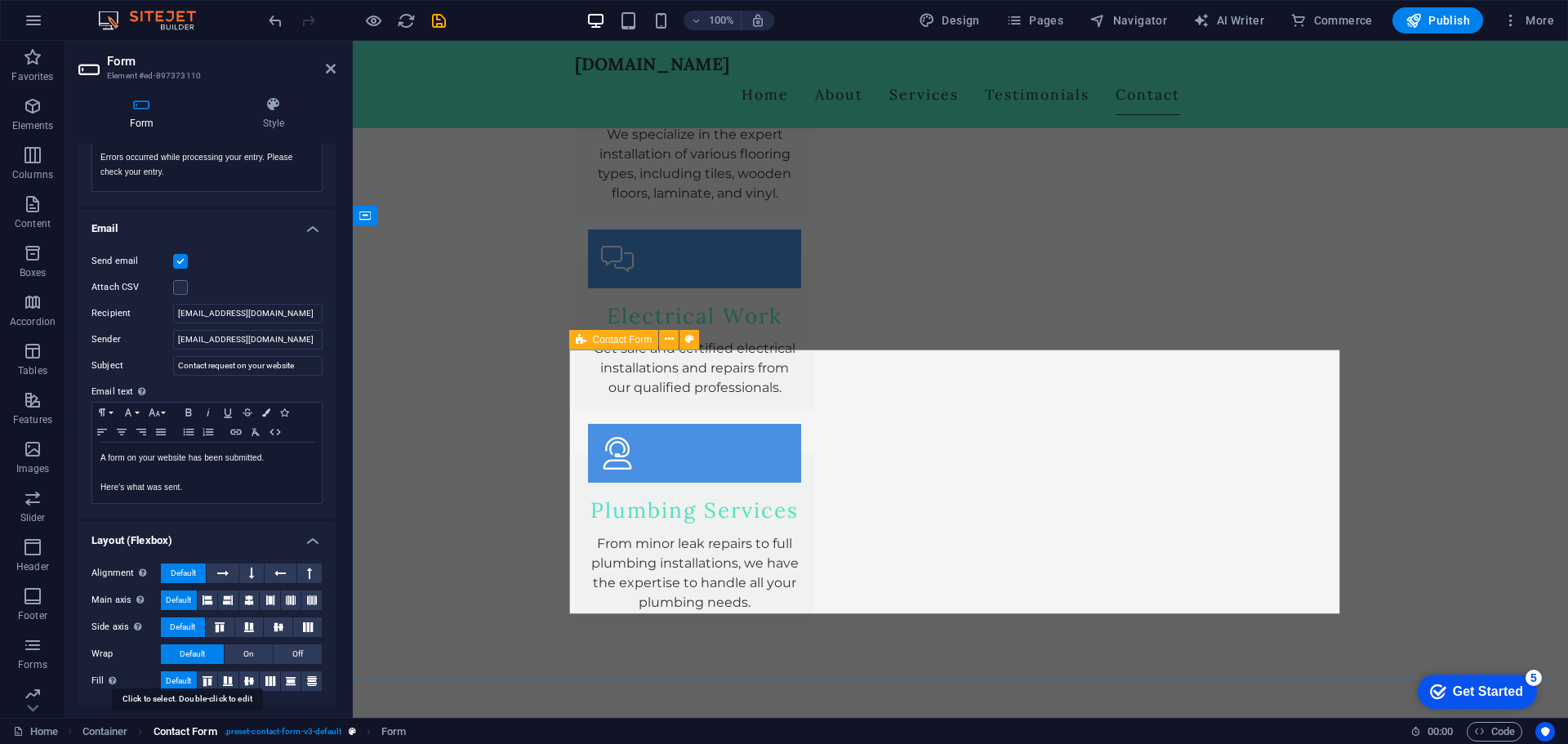
click at [190, 734] on span "Contact Form" at bounding box center [185, 731] width 64 height 20
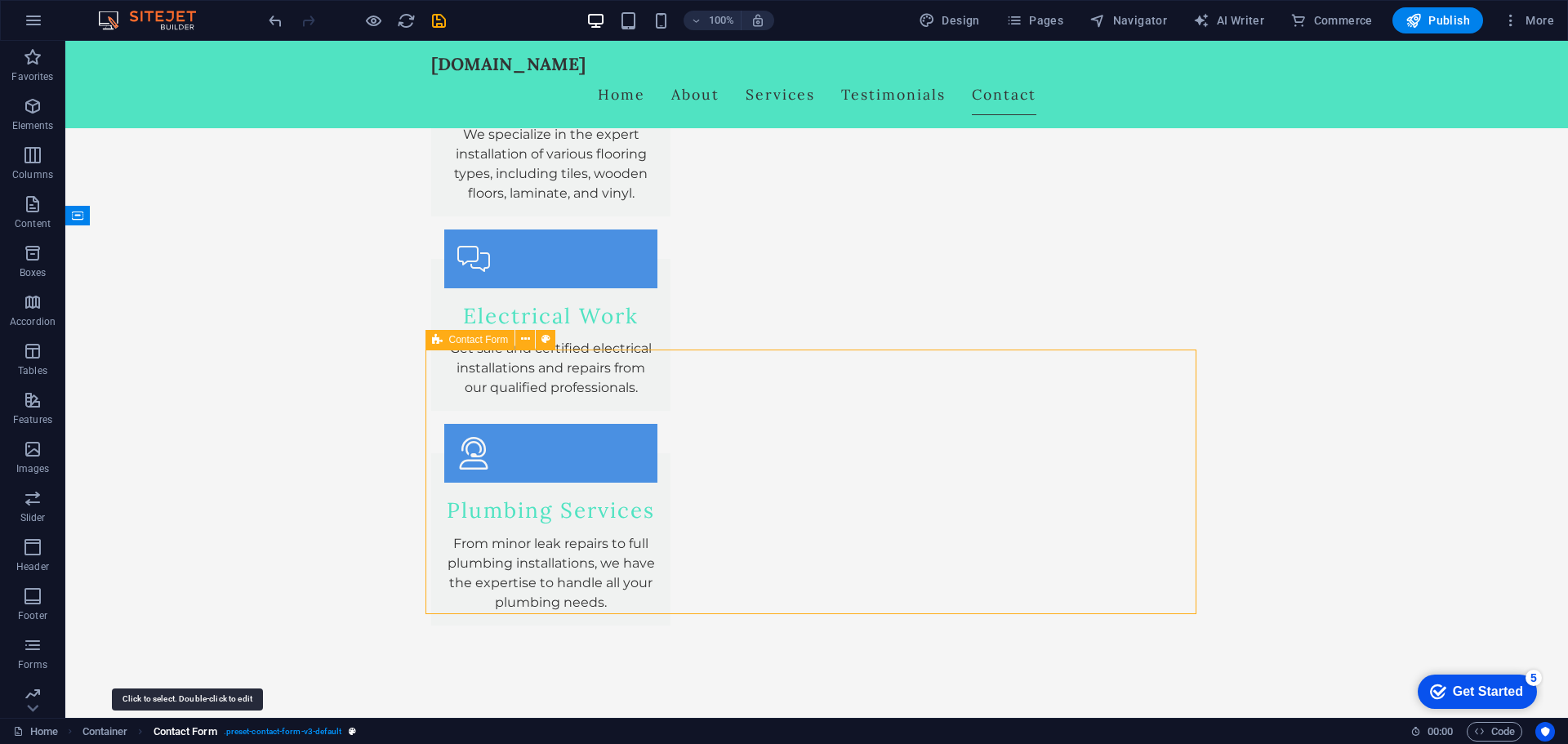
click at [190, 734] on span "Contact Form" at bounding box center [185, 731] width 64 height 20
click at [263, 734] on span ". preset-contact-form-v3-default" at bounding box center [283, 731] width 118 height 20
click at [202, 728] on span "Contact Form" at bounding box center [185, 731] width 64 height 20
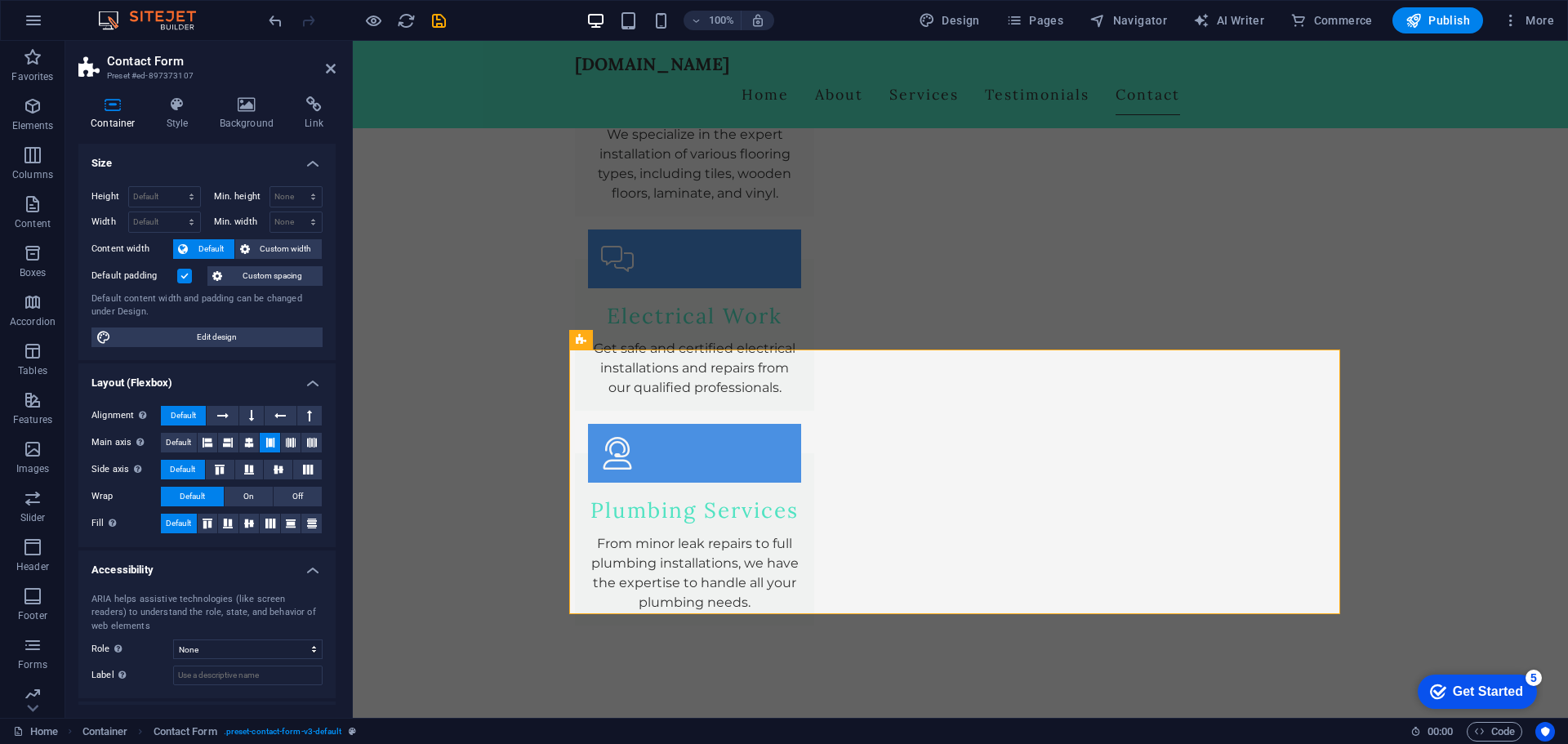
scroll to position [72, 0]
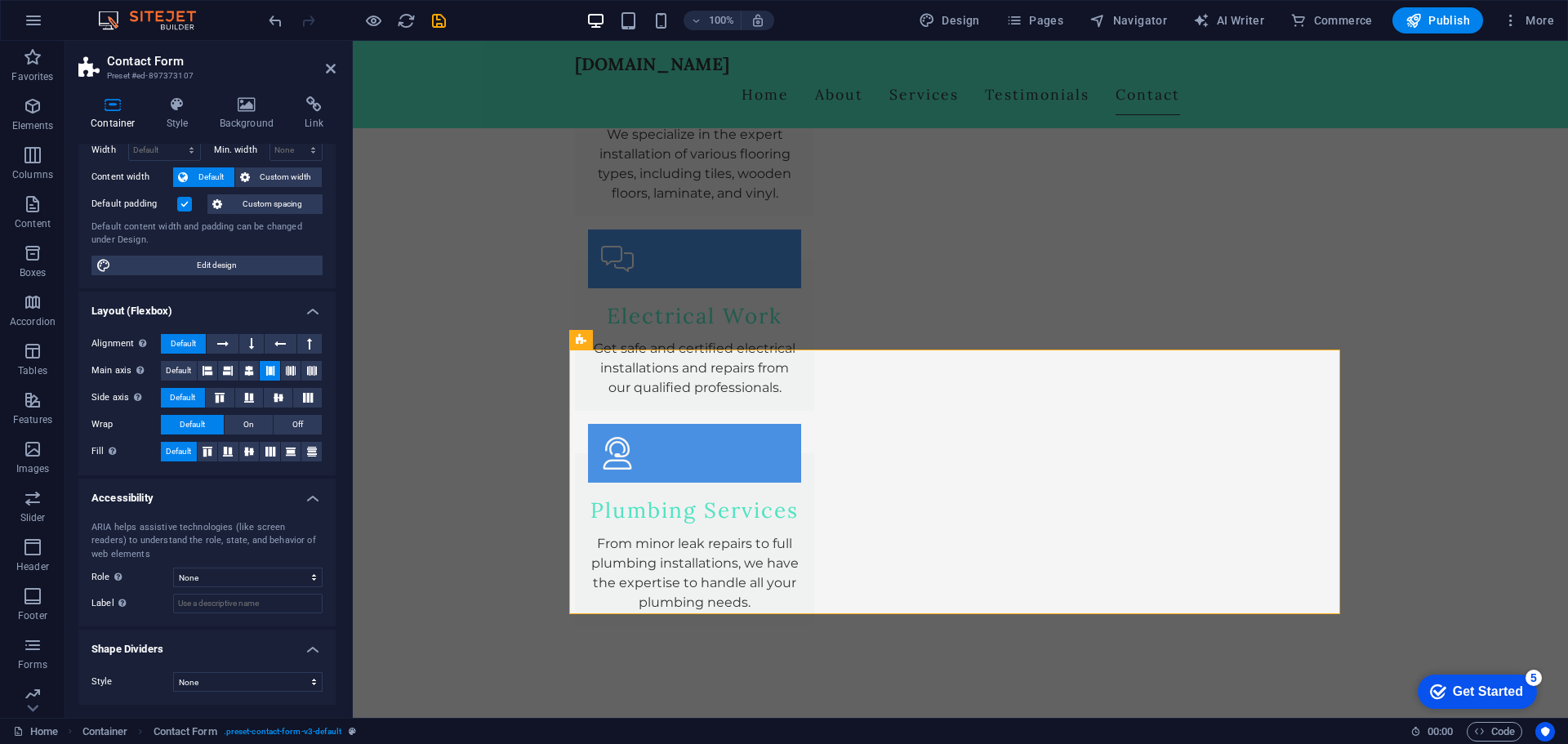
click at [309, 485] on h4 "Accessibility" at bounding box center [208, 493] width 258 height 30
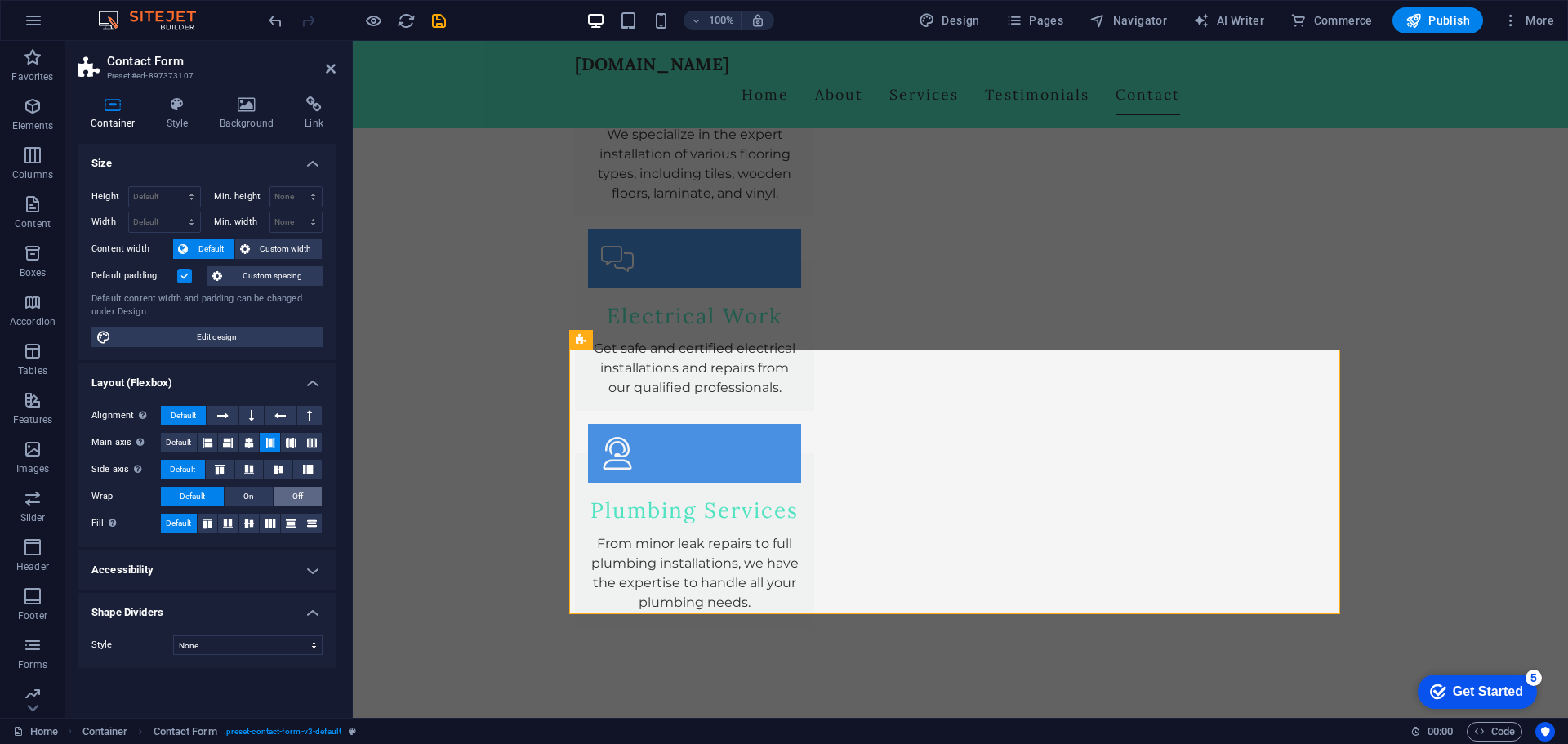
scroll to position [0, 0]
click at [308, 567] on h4 "Accessibility" at bounding box center [208, 570] width 258 height 39
click at [308, 567] on h4 "Accessibility" at bounding box center [208, 564] width 258 height 30
click at [306, 616] on h4 "Shape Dividers" at bounding box center [208, 607] width 258 height 30
click at [302, 571] on h4 "Accessibility" at bounding box center [208, 570] width 258 height 39
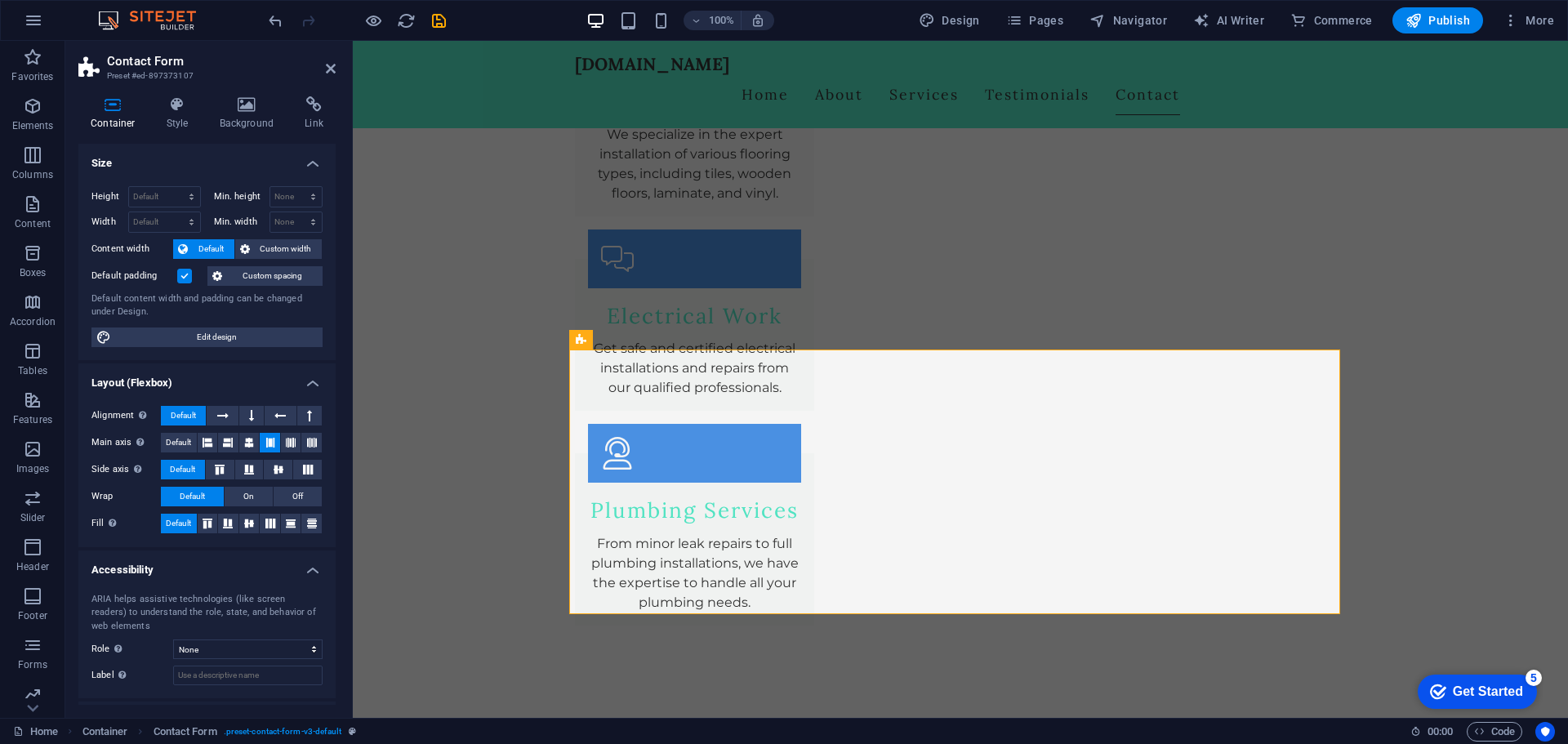
click at [315, 574] on h4 "Accessibility" at bounding box center [208, 564] width 258 height 30
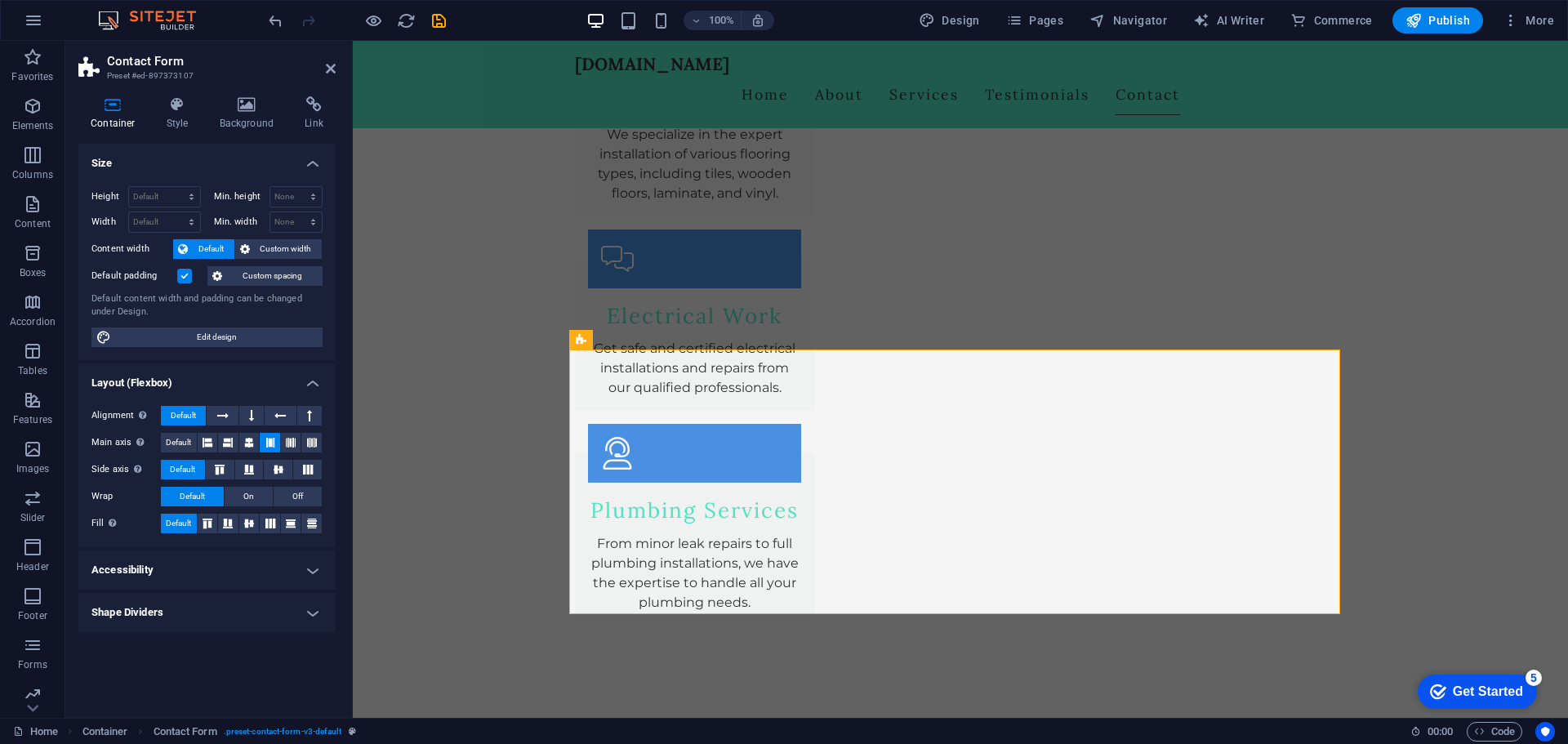
click at [309, 381] on h4 "Layout (Flexbox)" at bounding box center [208, 377] width 258 height 30
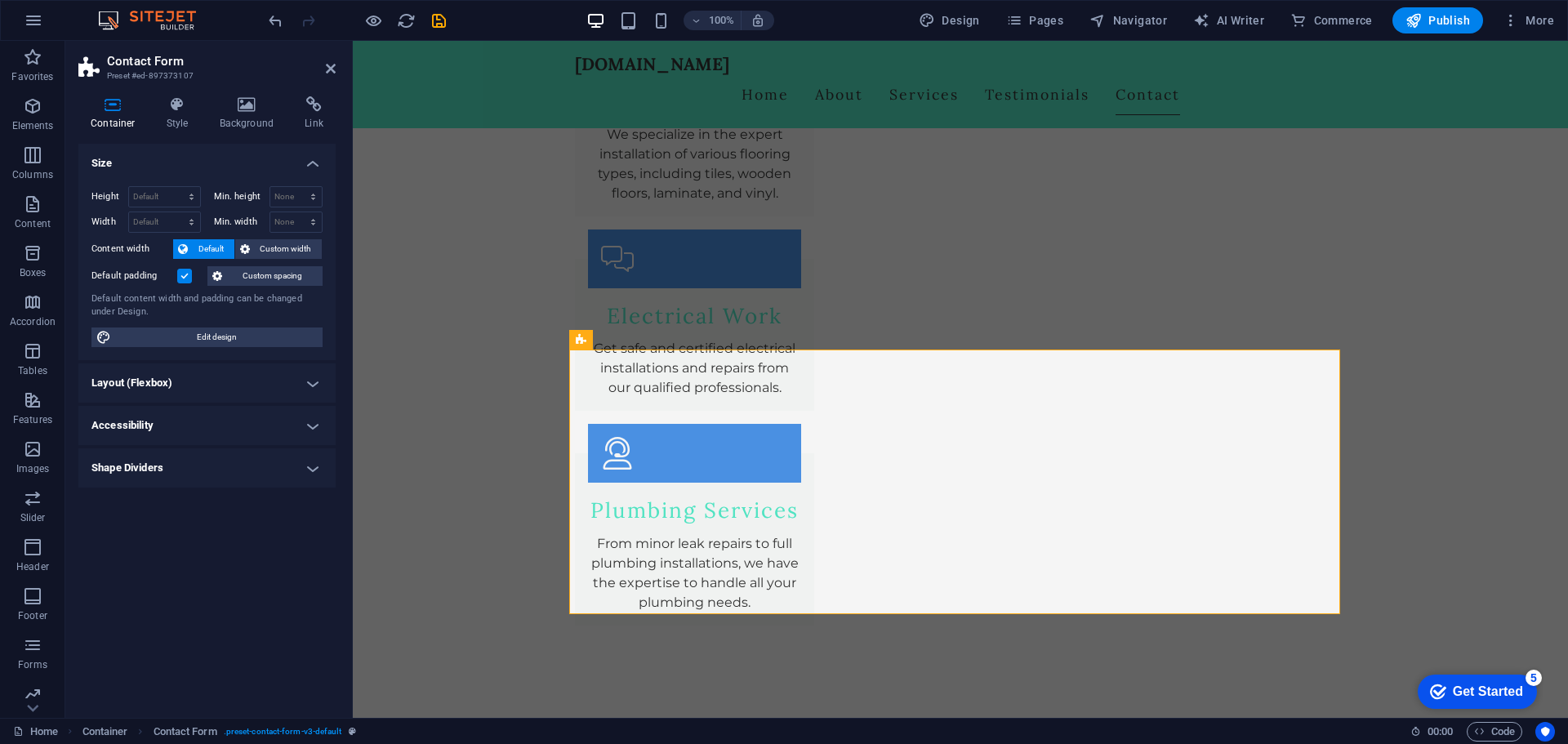
click at [309, 164] on h4 "Size" at bounding box center [208, 158] width 258 height 30
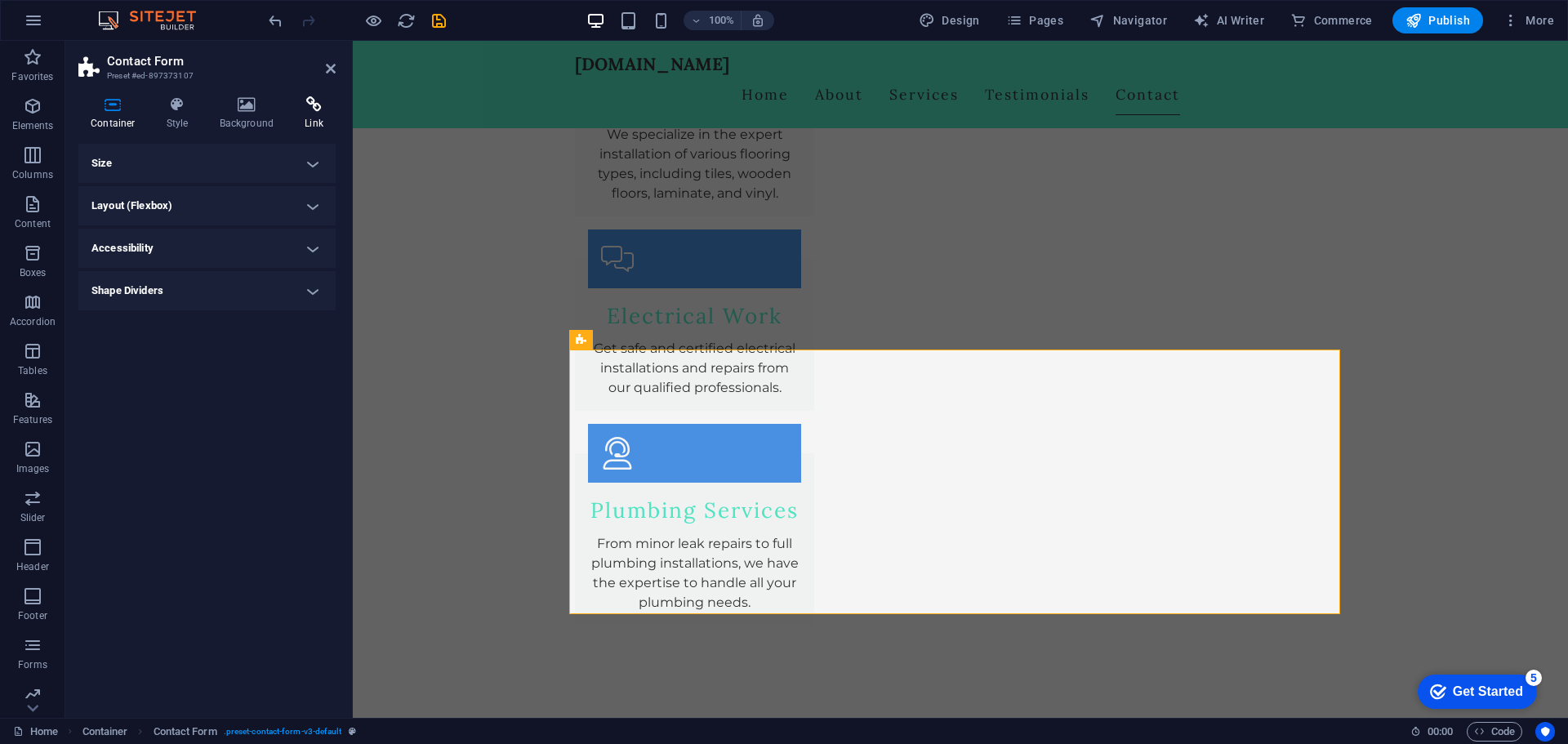
click at [315, 114] on h4 "Link" at bounding box center [314, 114] width 43 height 34
